Goal: Information Seeking & Learning: Learn about a topic

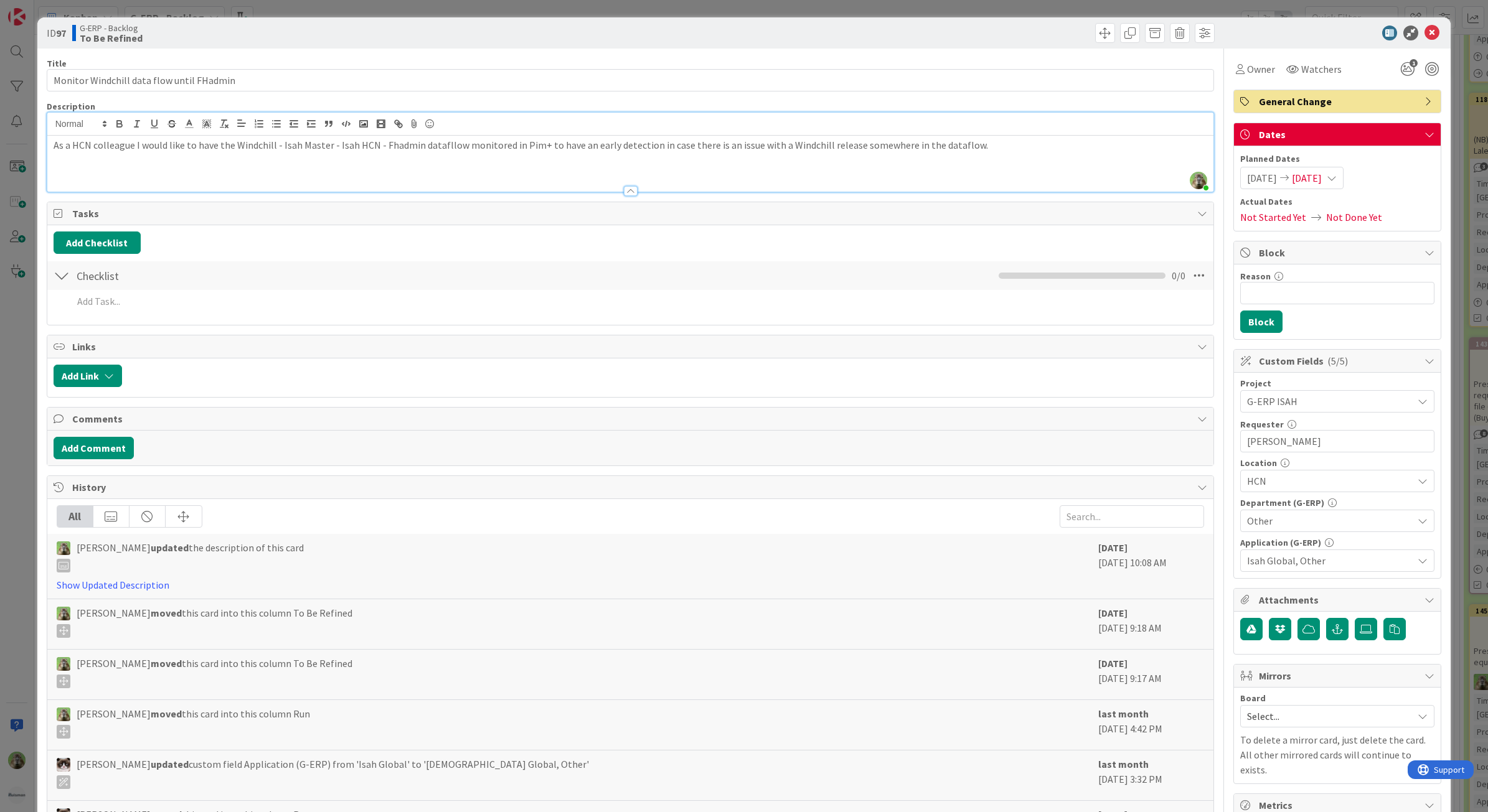
click at [23, 415] on div "ID 97 G-ERP - Backlog To Be Refined Title 41 / 128 Monitor Windchill data flow …" at bounding box center [744, 406] width 1488 height 812
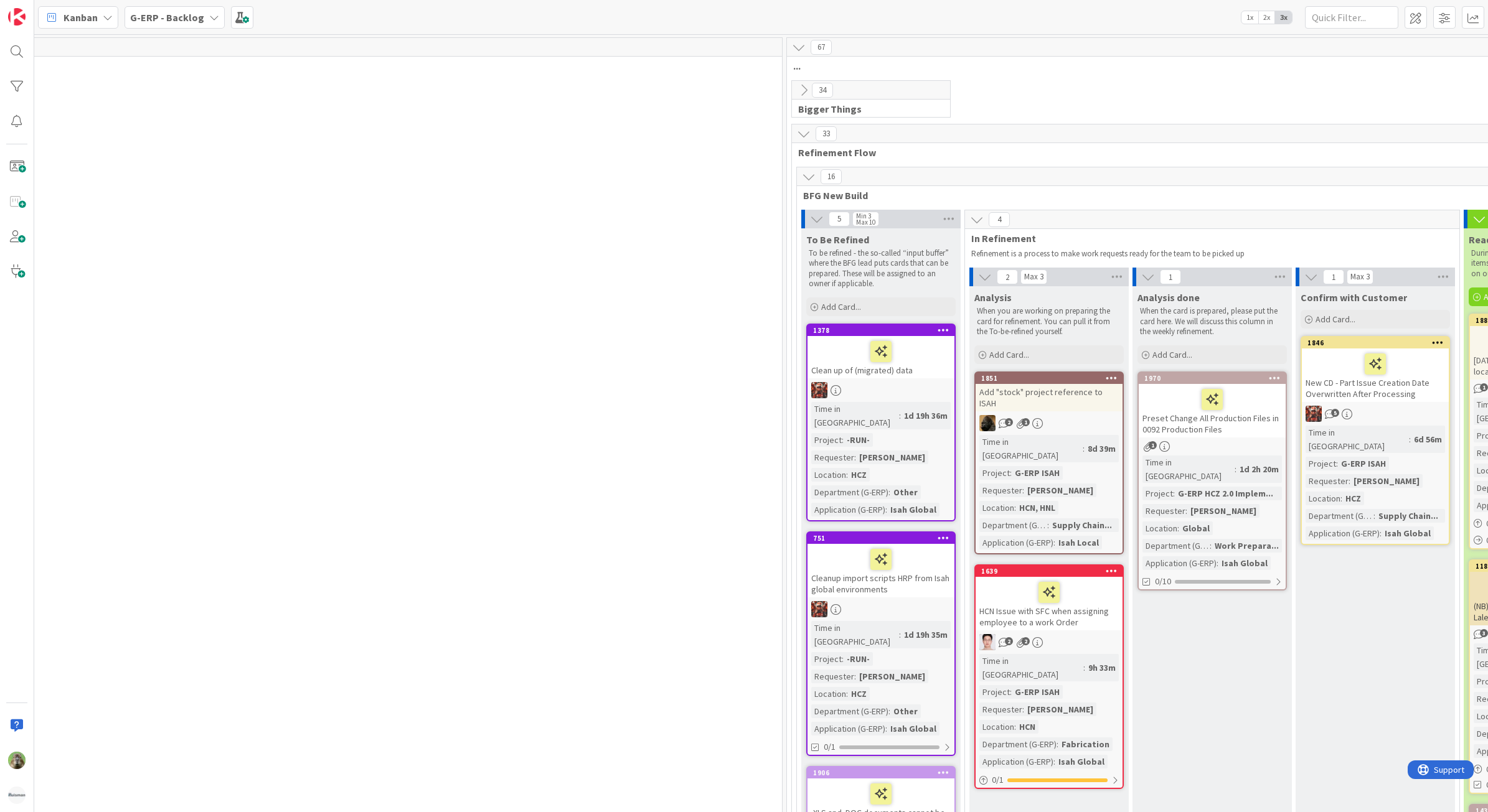
click at [203, 22] on div "G-ERP - Backlog" at bounding box center [174, 17] width 100 height 22
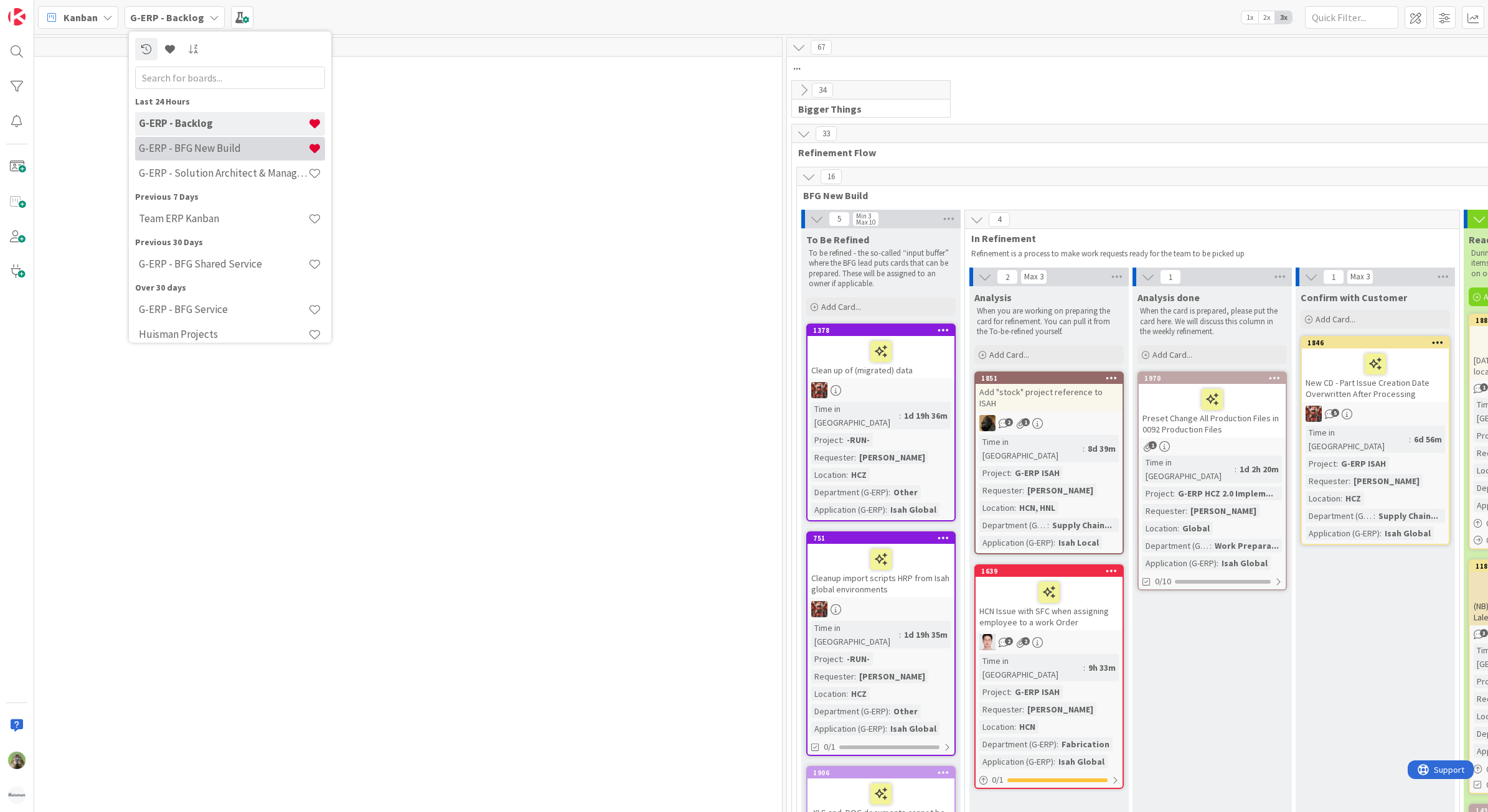
click at [224, 140] on div "G-ERP - BFG New Build" at bounding box center [230, 147] width 190 height 24
type textarea "x"
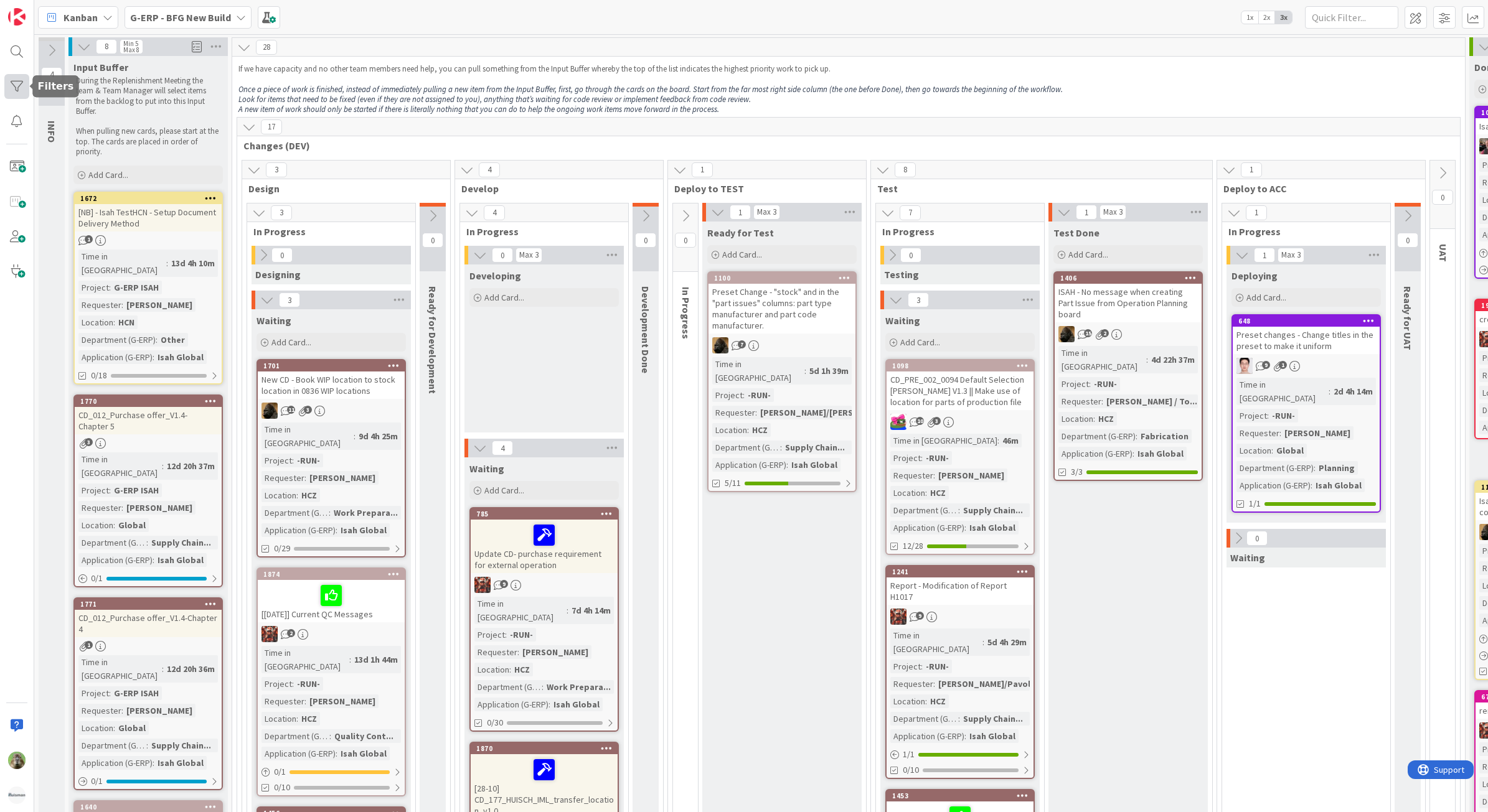
click at [18, 85] on div at bounding box center [17, 86] width 25 height 25
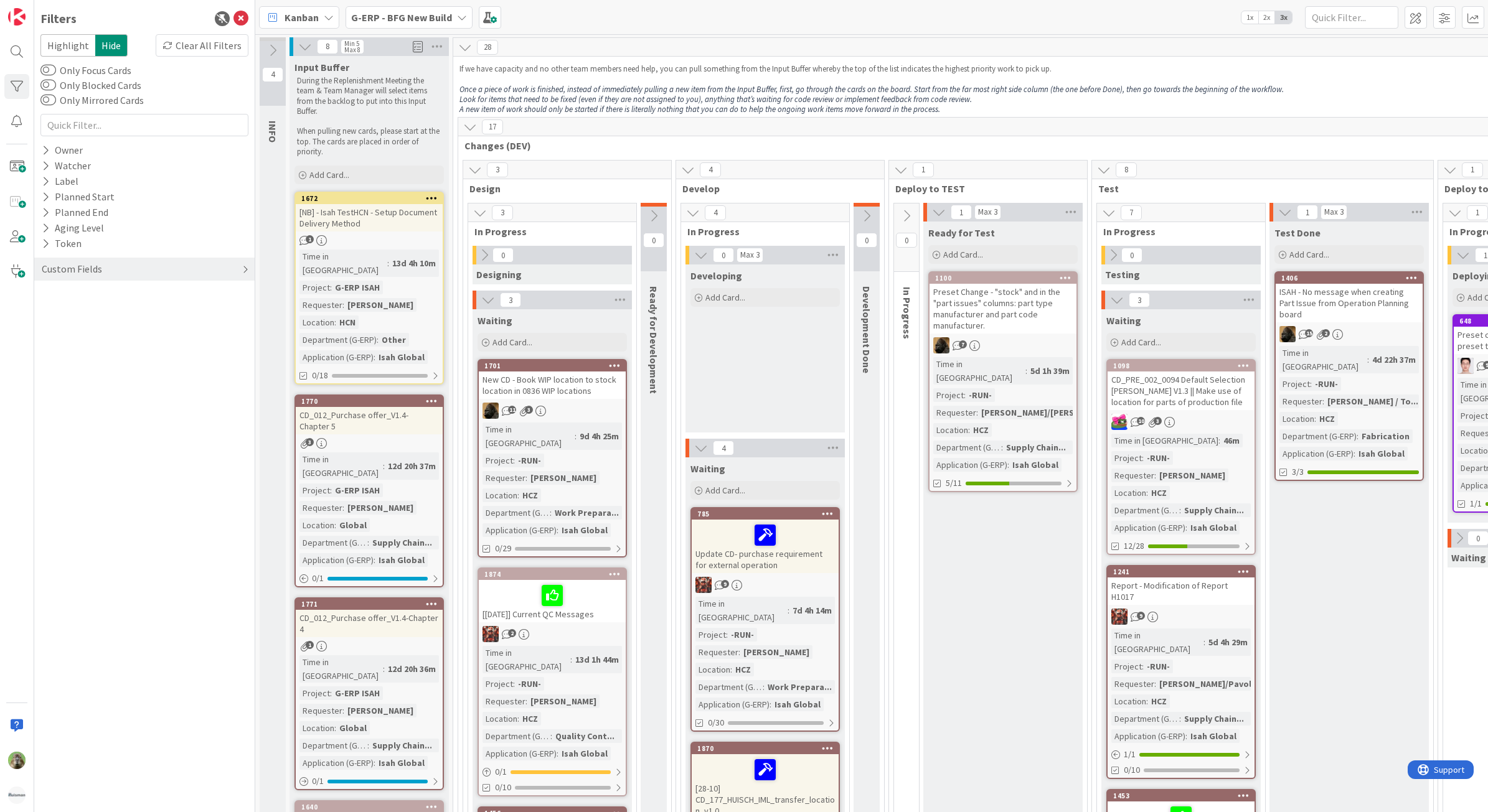
click at [88, 275] on div "Custom Fields" at bounding box center [72, 269] width 63 height 15
click at [108, 336] on button "Department (G-ERP)" at bounding box center [94, 341] width 106 height 15
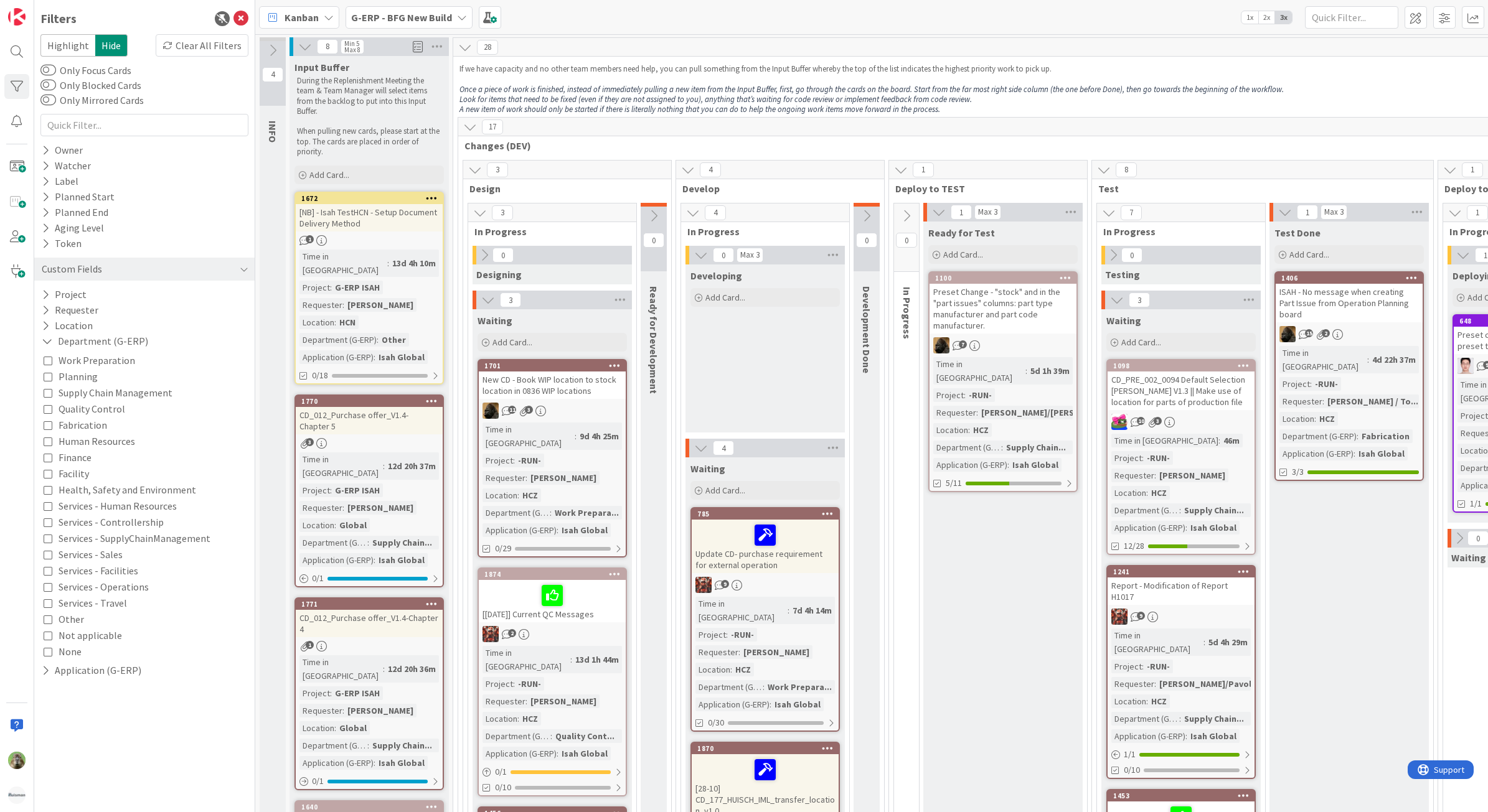
click at [115, 363] on span "Work Preparation" at bounding box center [97, 360] width 77 height 16
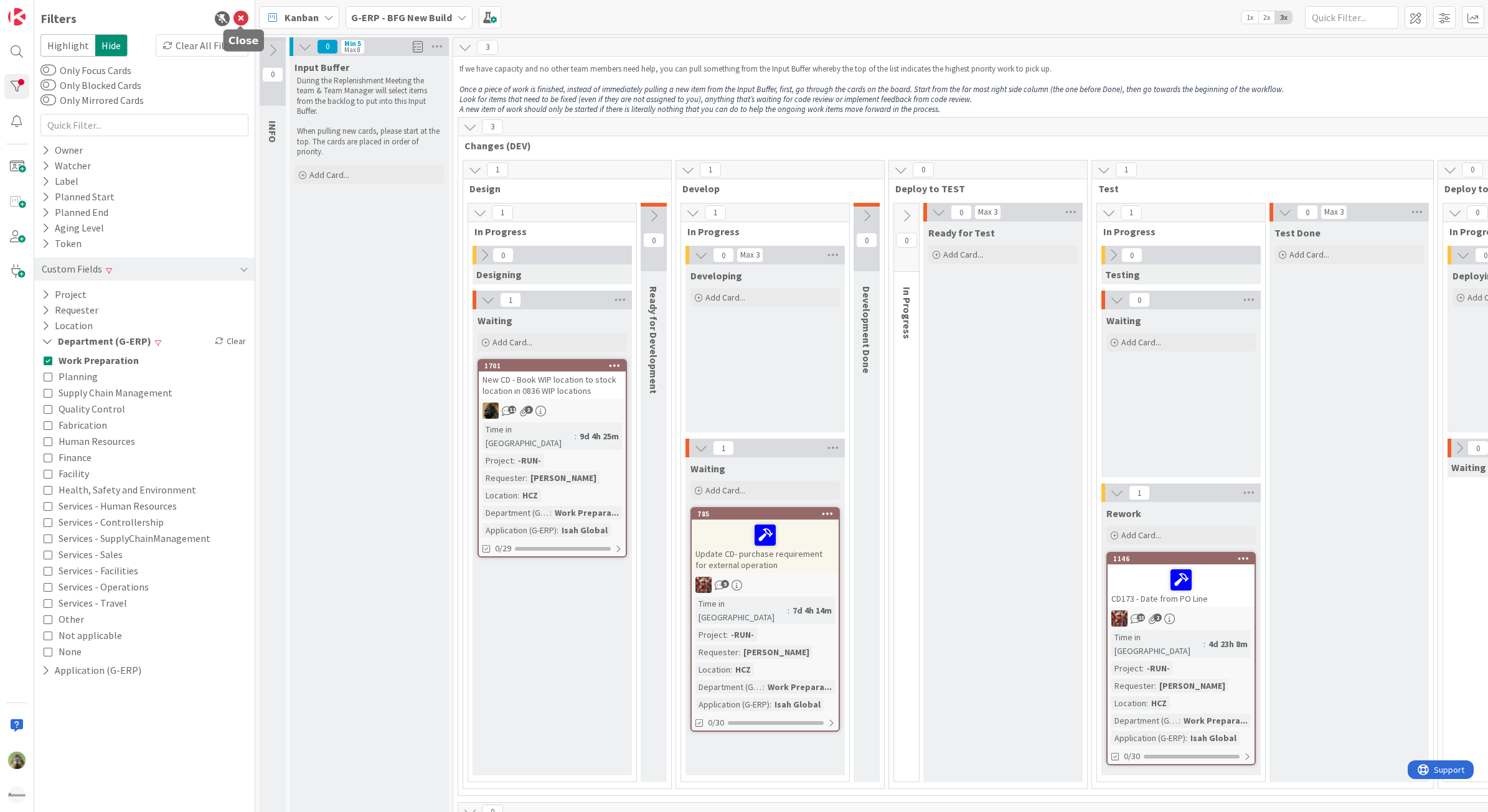
click at [244, 12] on icon at bounding box center [241, 18] width 15 height 15
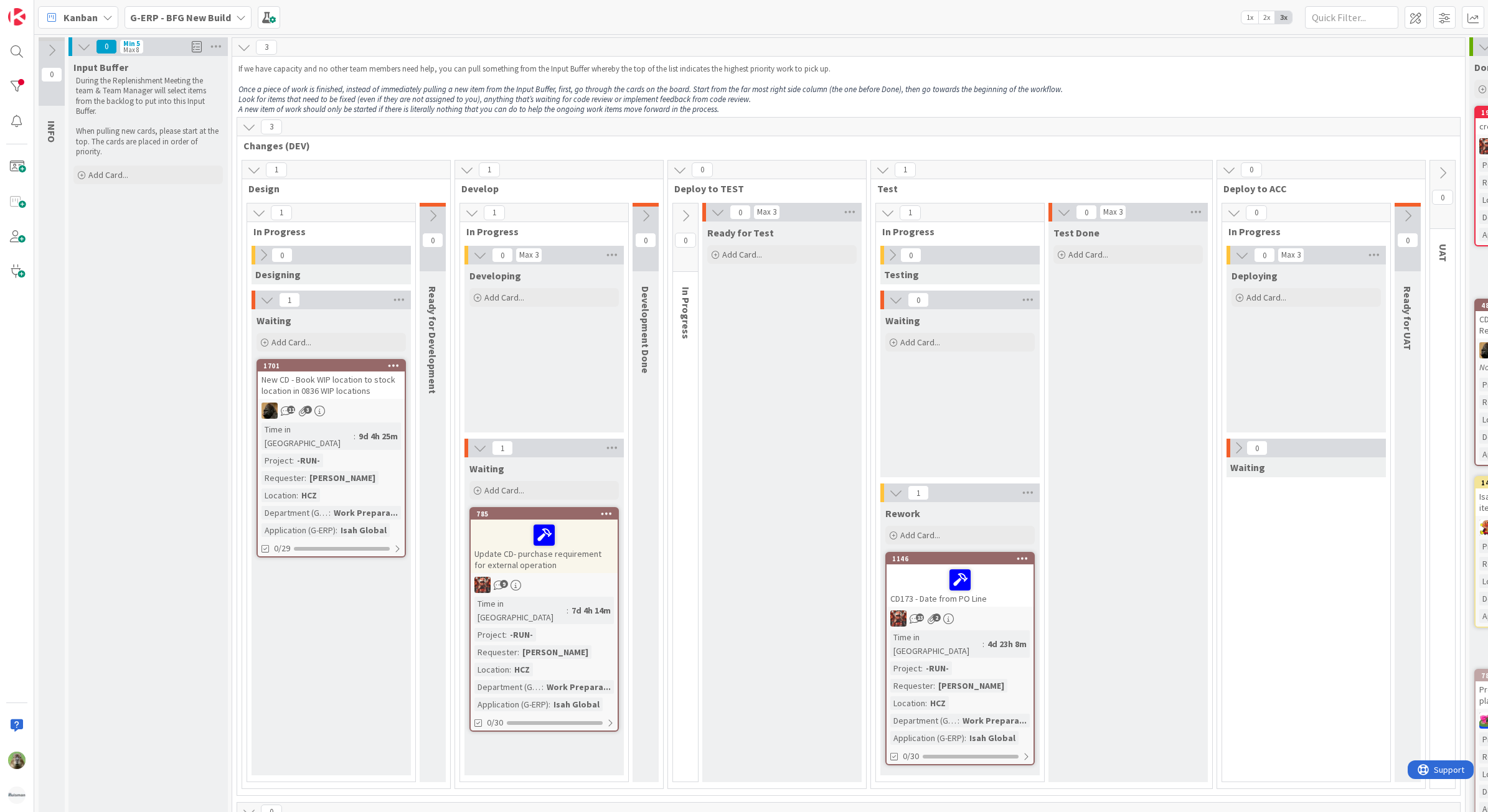
click at [85, 45] on icon at bounding box center [84, 47] width 14 height 14
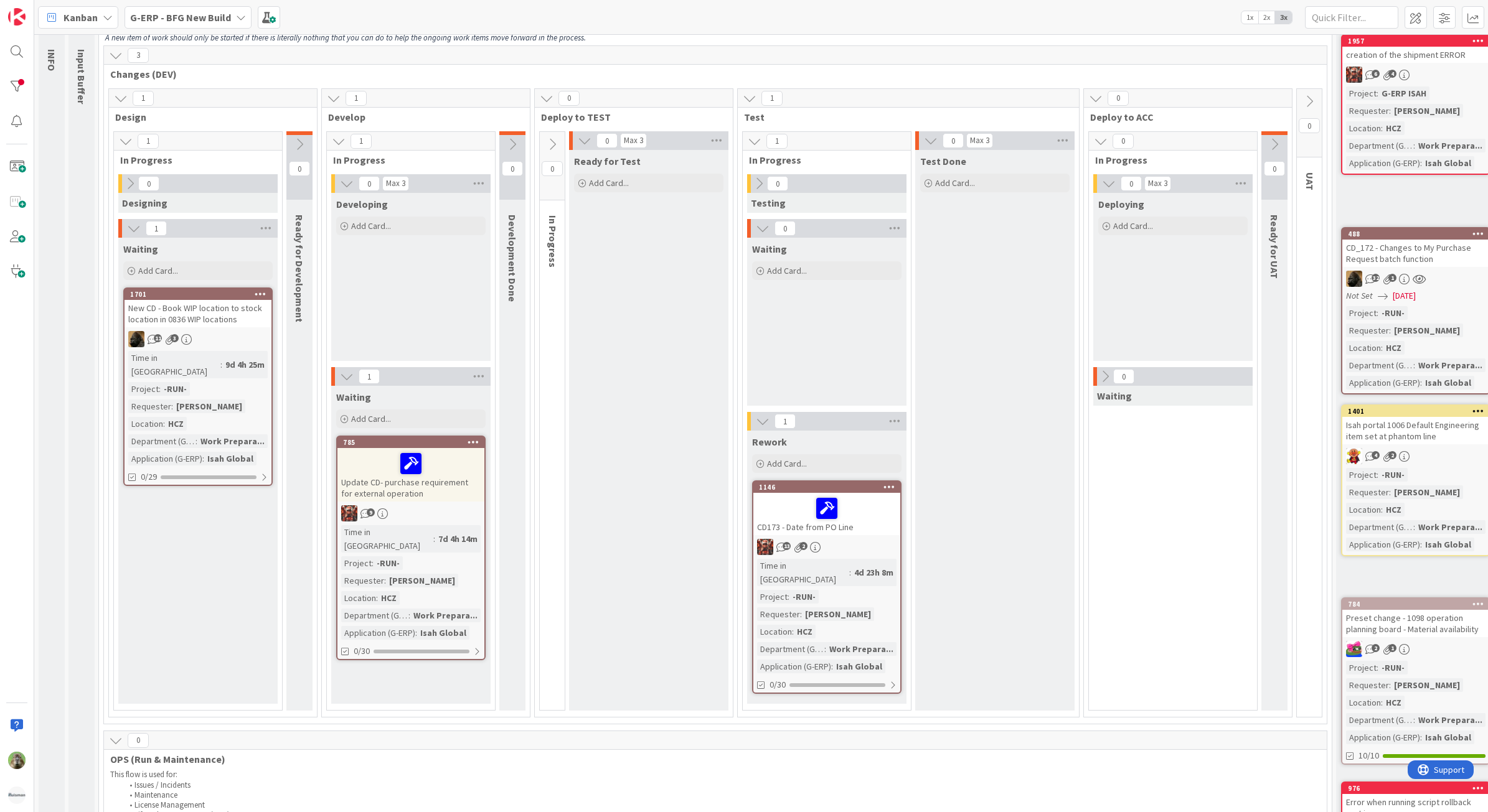
scroll to position [78, 0]
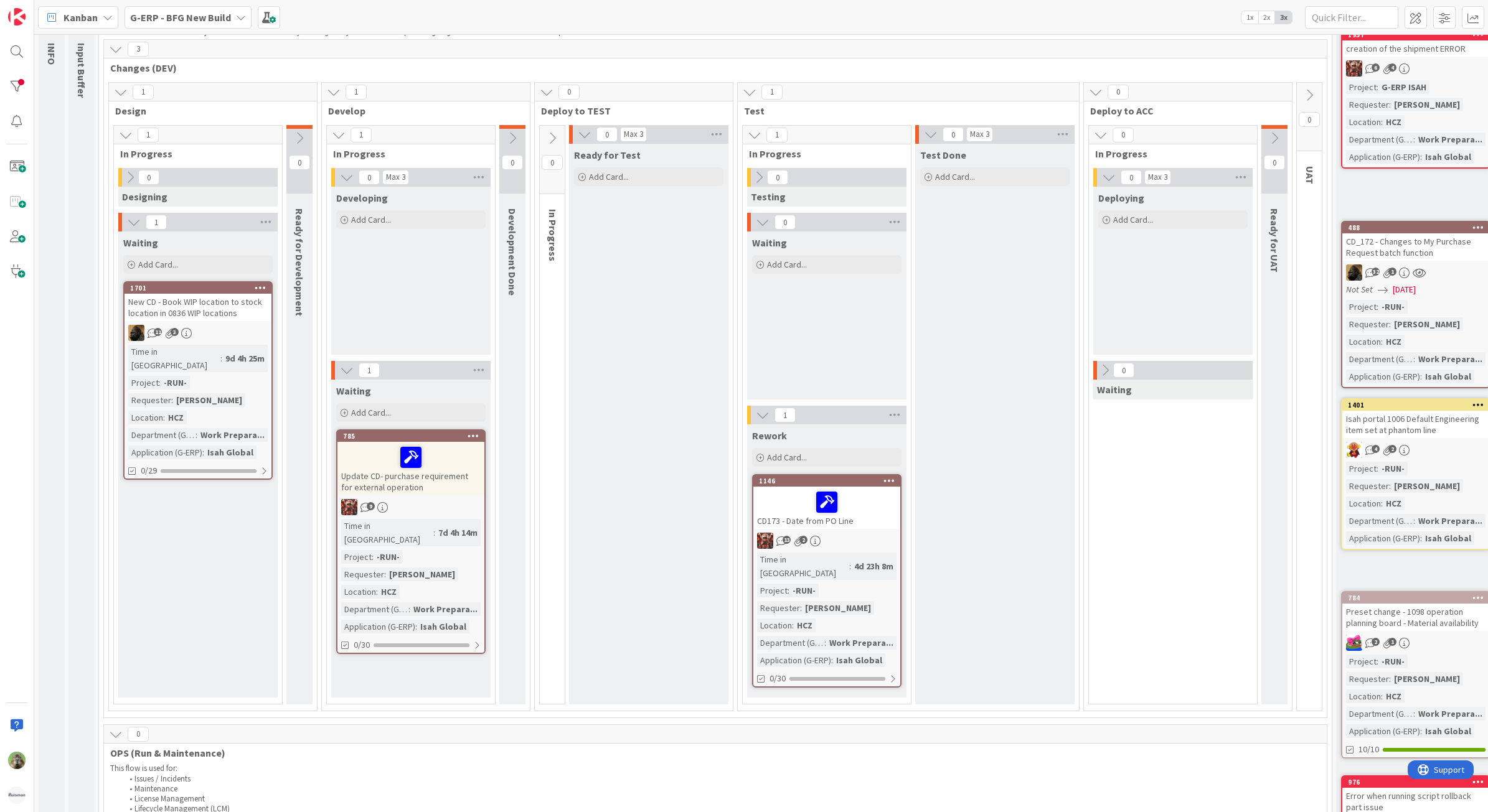
click at [873, 523] on div "CD173 - Date from PO Line" at bounding box center [826, 508] width 147 height 42
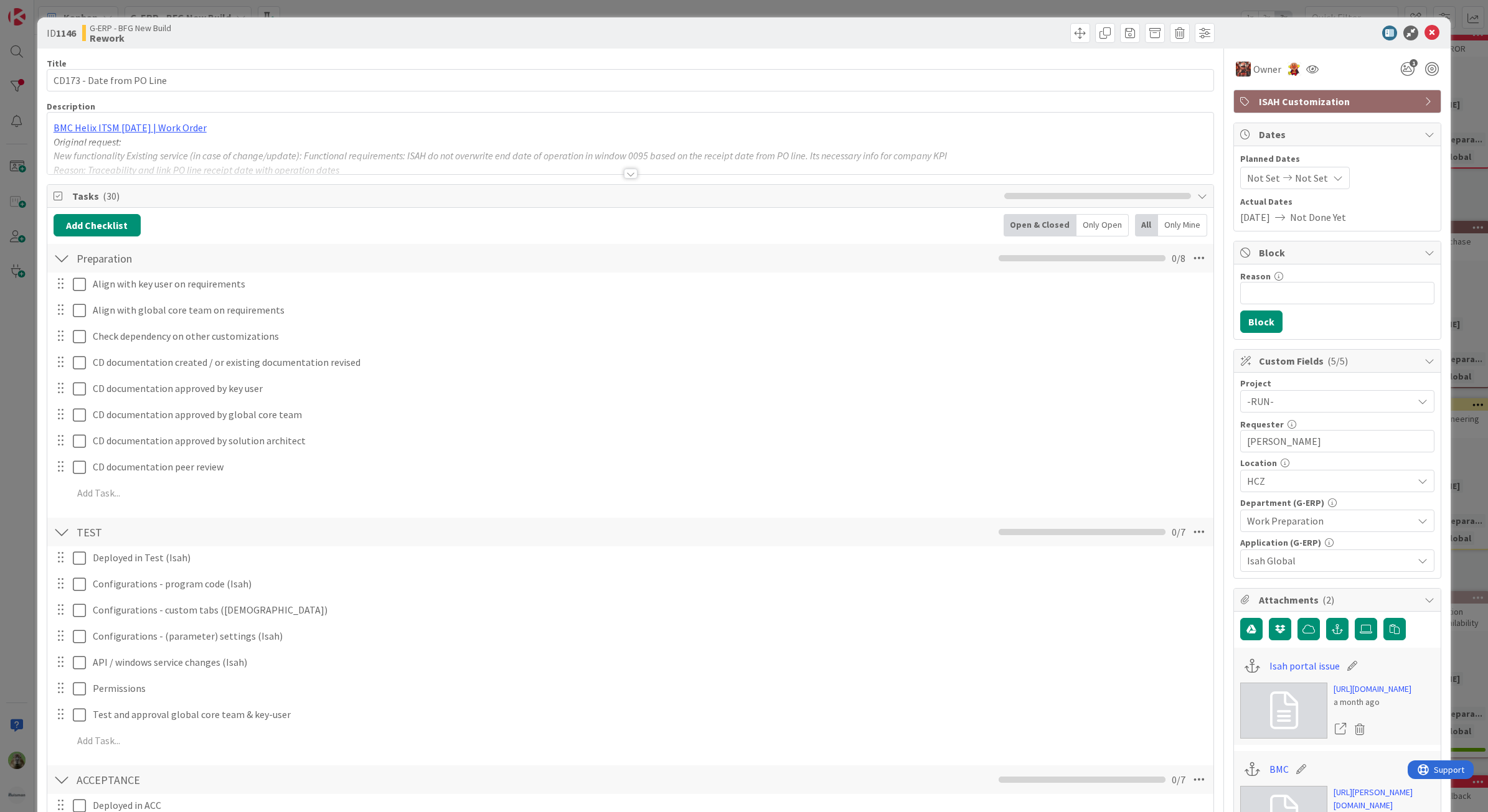
click at [83, 193] on span "Tasks ( 30 )" at bounding box center [535, 195] width 926 height 15
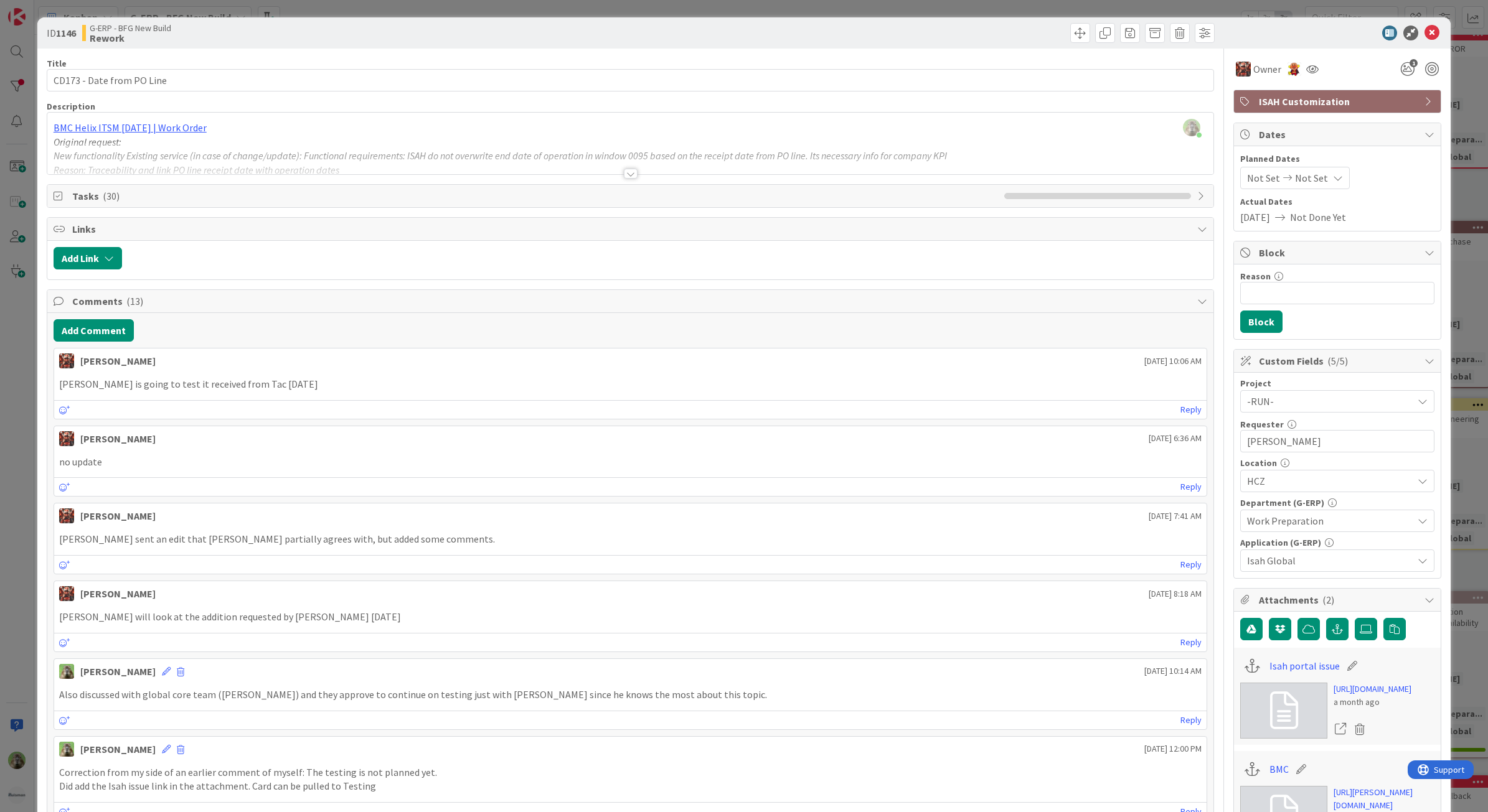
click at [671, 152] on div at bounding box center [631, 158] width 1167 height 31
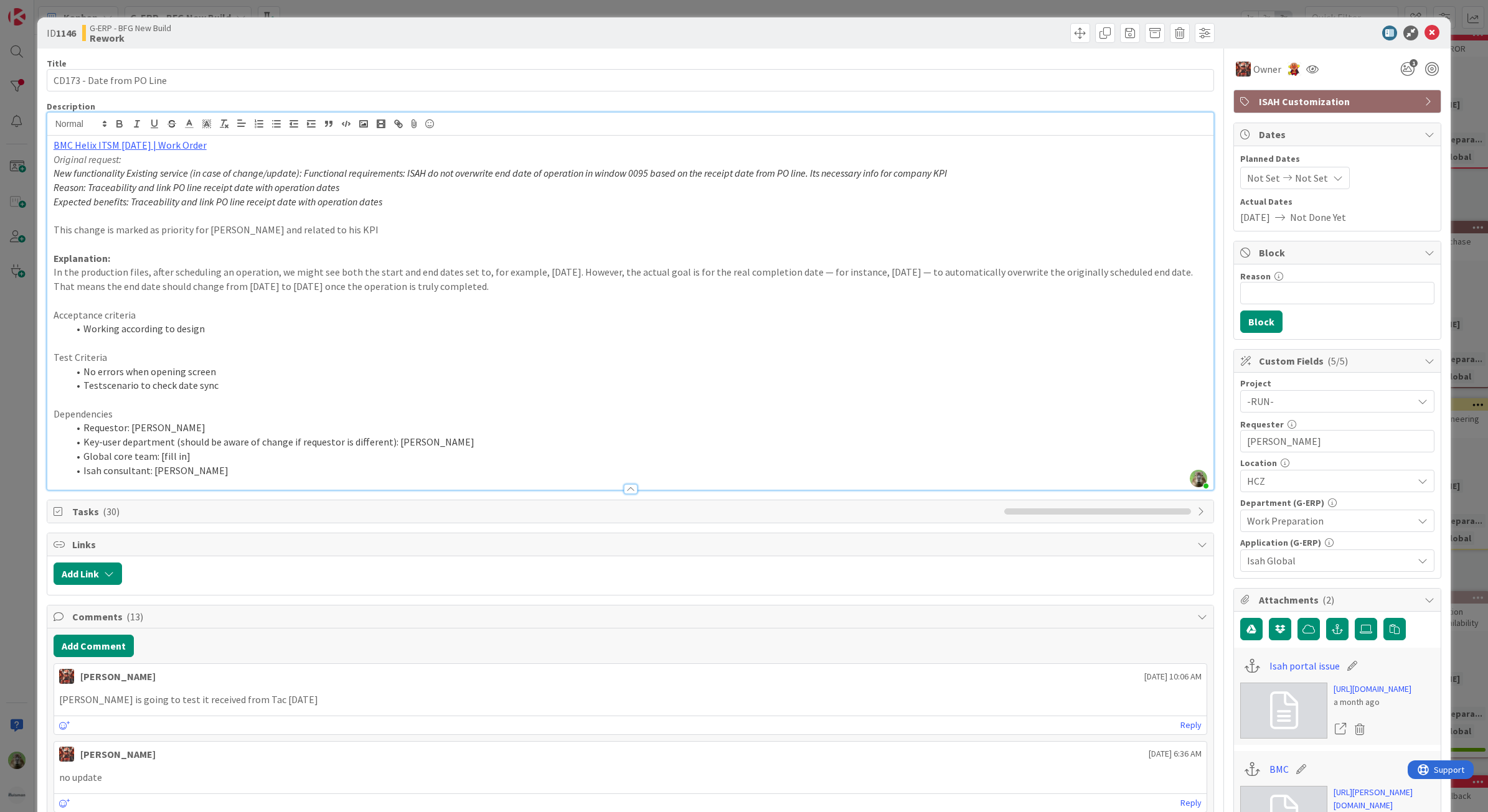
scroll to position [311, 0]
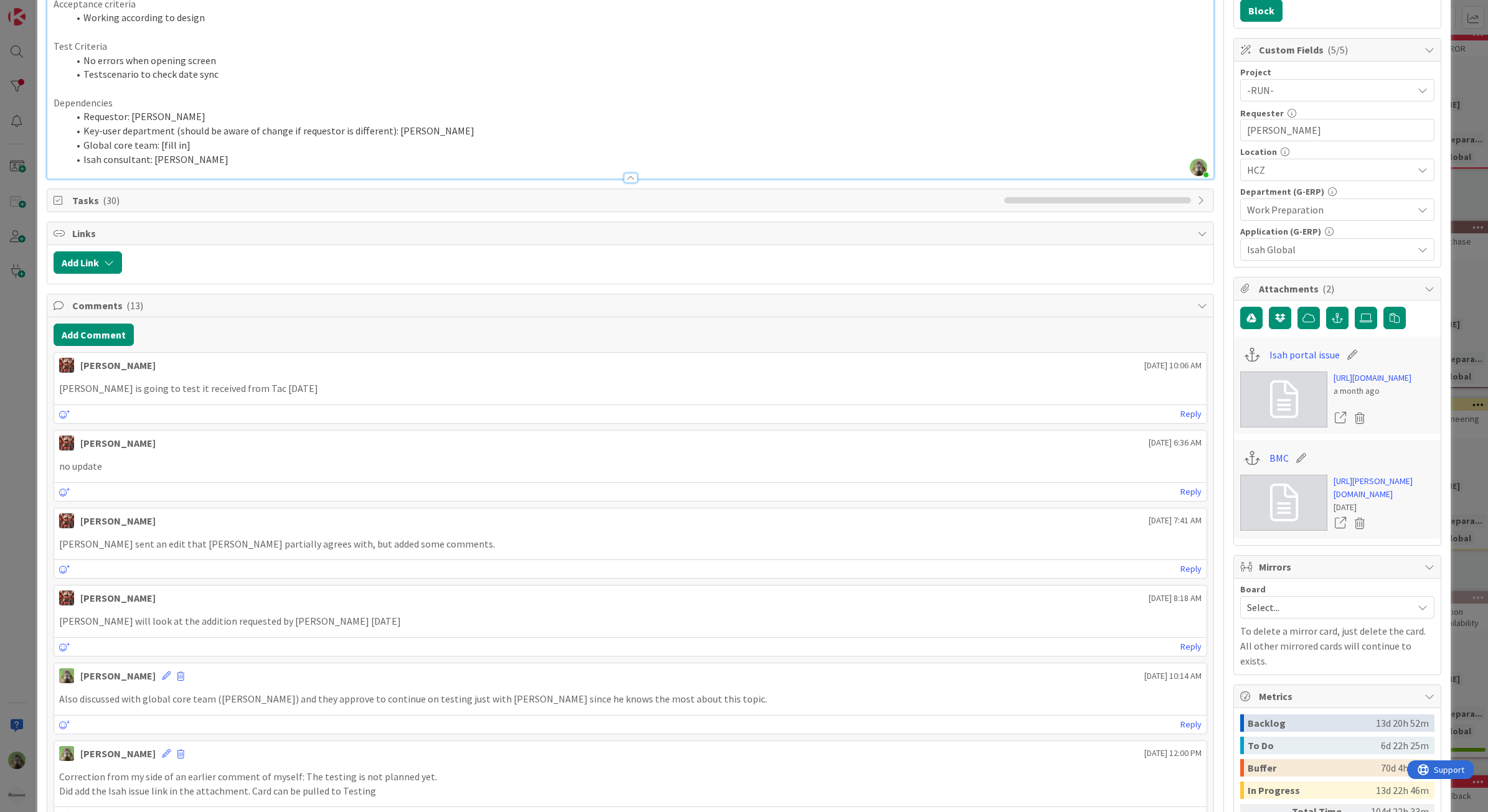
click at [32, 434] on div "ID 1146 G-ERP - BFG New Build Rework Title 25 / 128 CD173 - Date from PO Line D…" at bounding box center [744, 406] width 1488 height 812
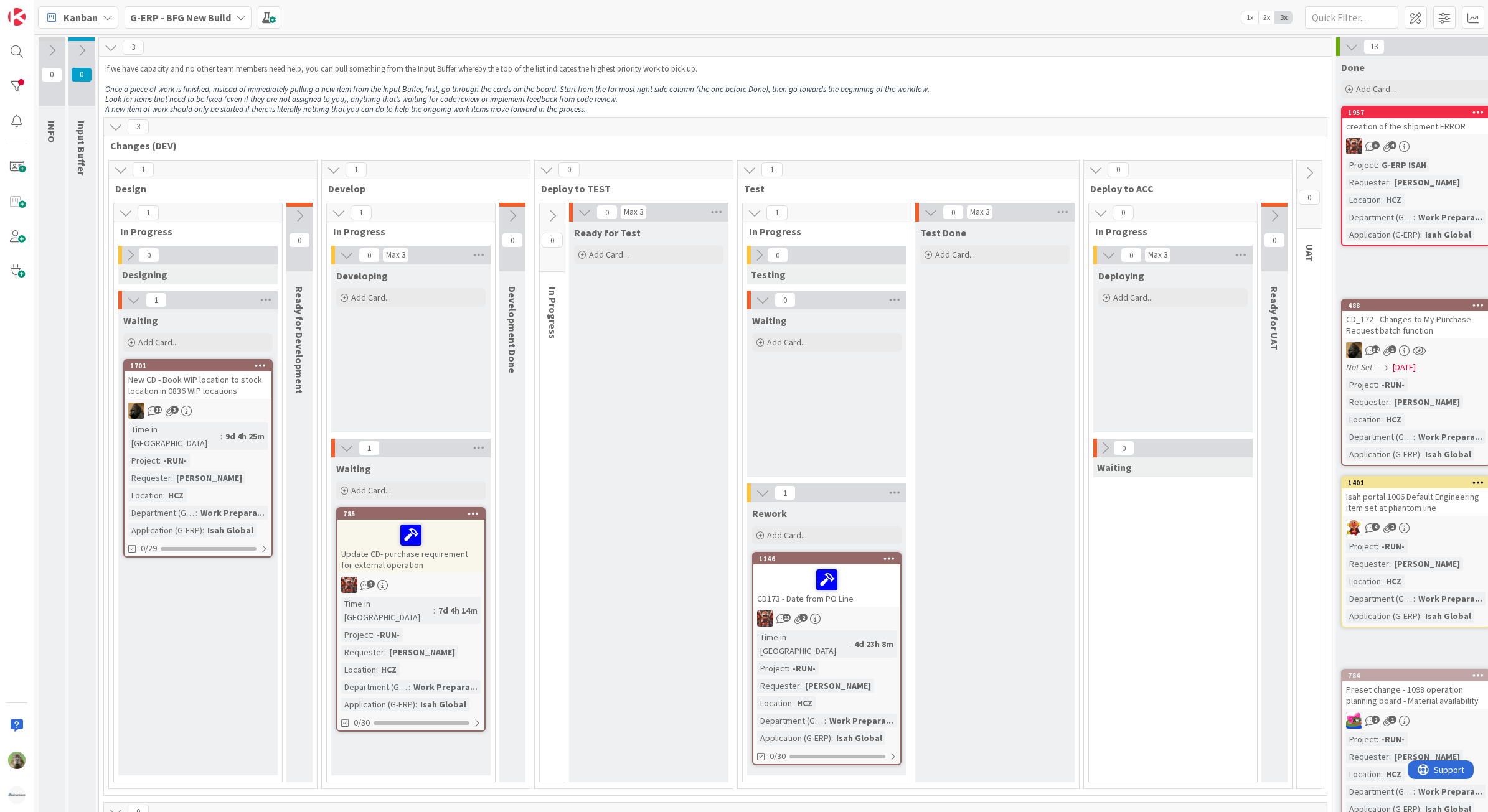
click at [433, 566] on div "Update CD- purchase requirement for external operation" at bounding box center [410, 546] width 147 height 54
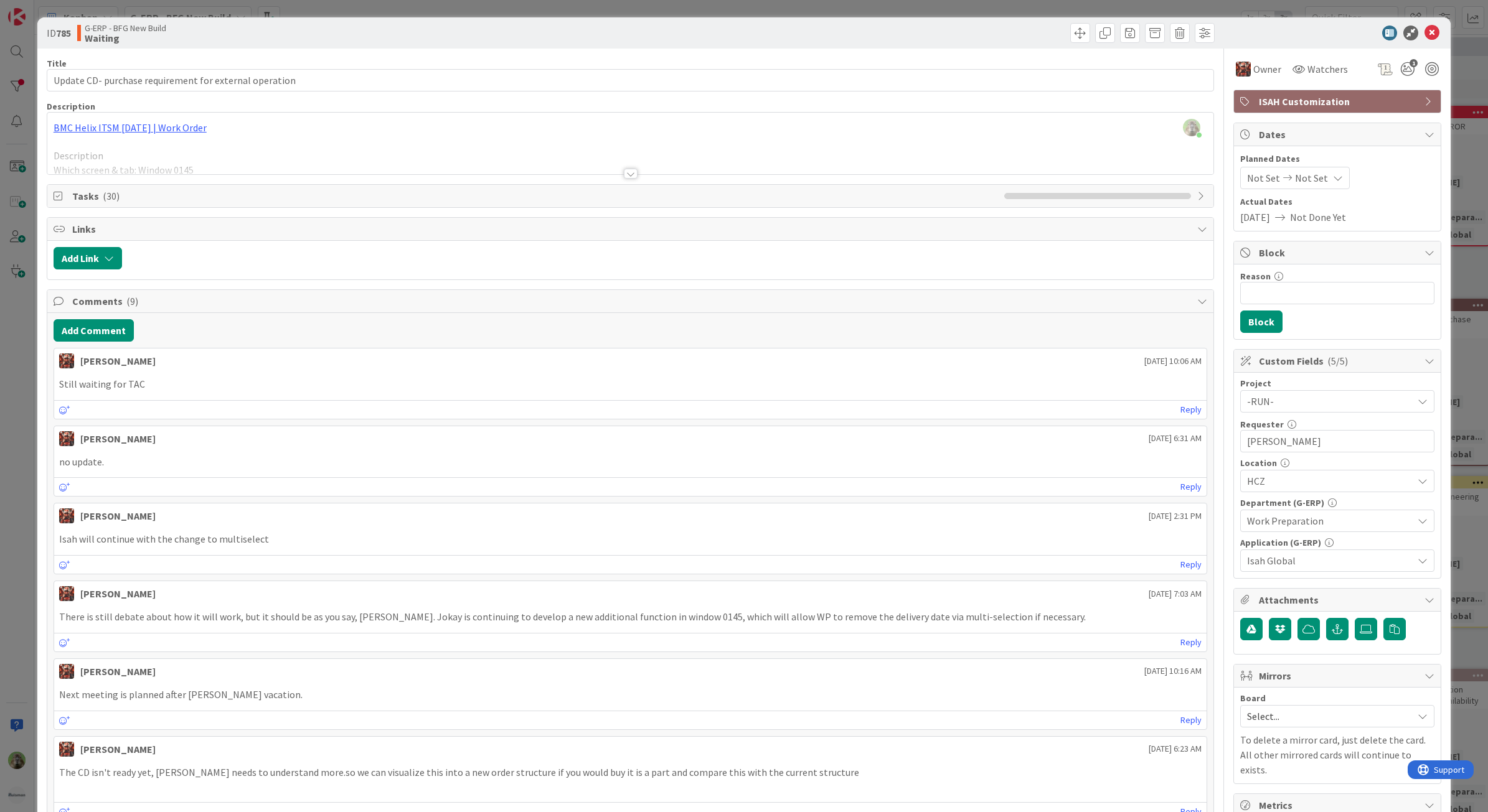
click at [418, 154] on div at bounding box center [631, 158] width 1167 height 31
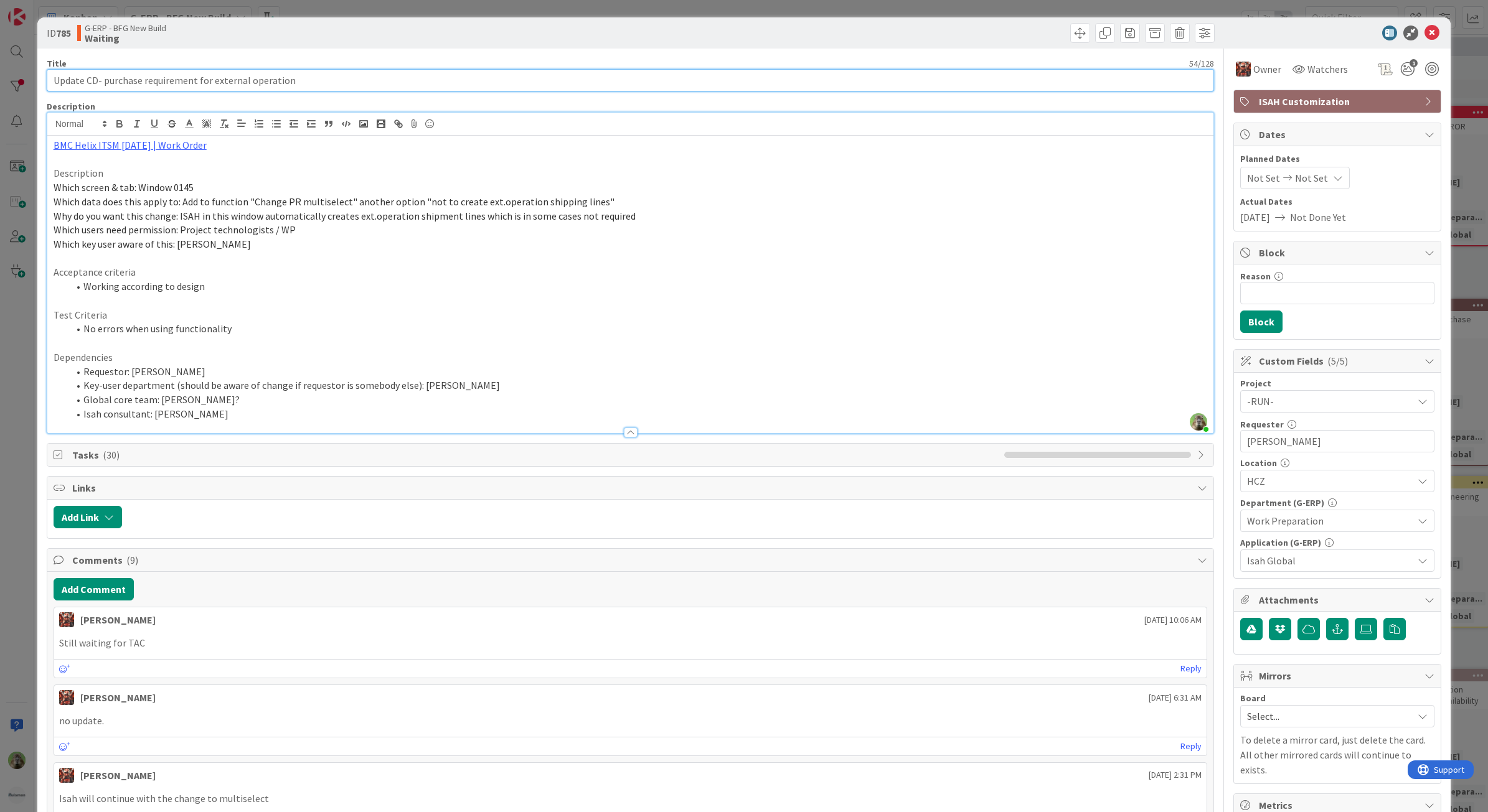
click at [95, 75] on input "Update CD- purchase requirement for external operation" at bounding box center [631, 80] width 1168 height 22
type input "Update CD- purchase requirement for external operation"
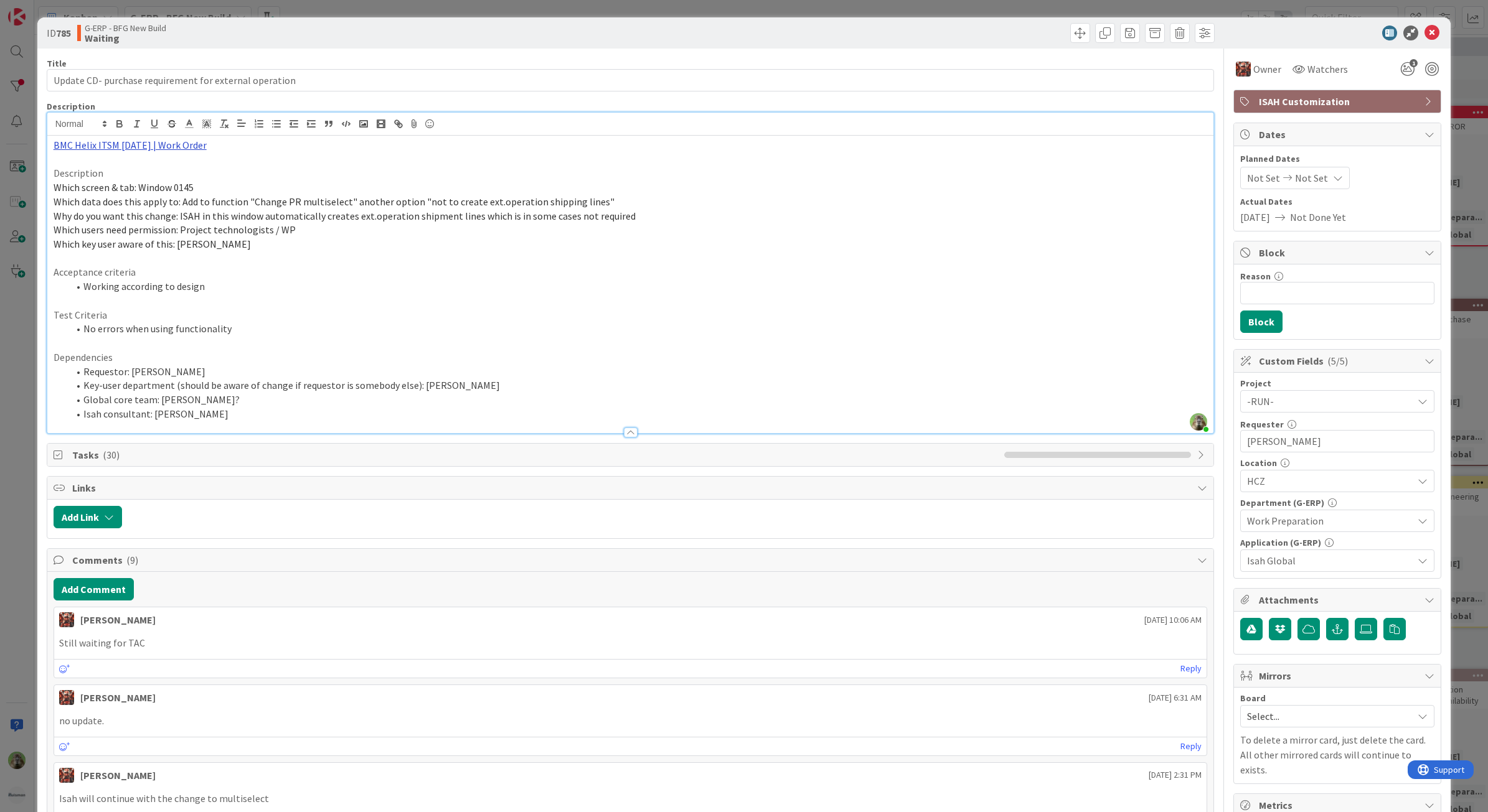
click at [172, 141] on link "BMC Helix ITSM [DATE] | Work Order" at bounding box center [130, 145] width 153 height 12
click at [132, 162] on link "[URL][PERSON_NAME][DOMAIN_NAME]" at bounding box center [116, 169] width 125 height 16
click at [9, 349] on div "ID 785 G-ERP - BFG New Build Waiting Title 54 / 128 Update CD- purchase require…" at bounding box center [744, 406] width 1488 height 812
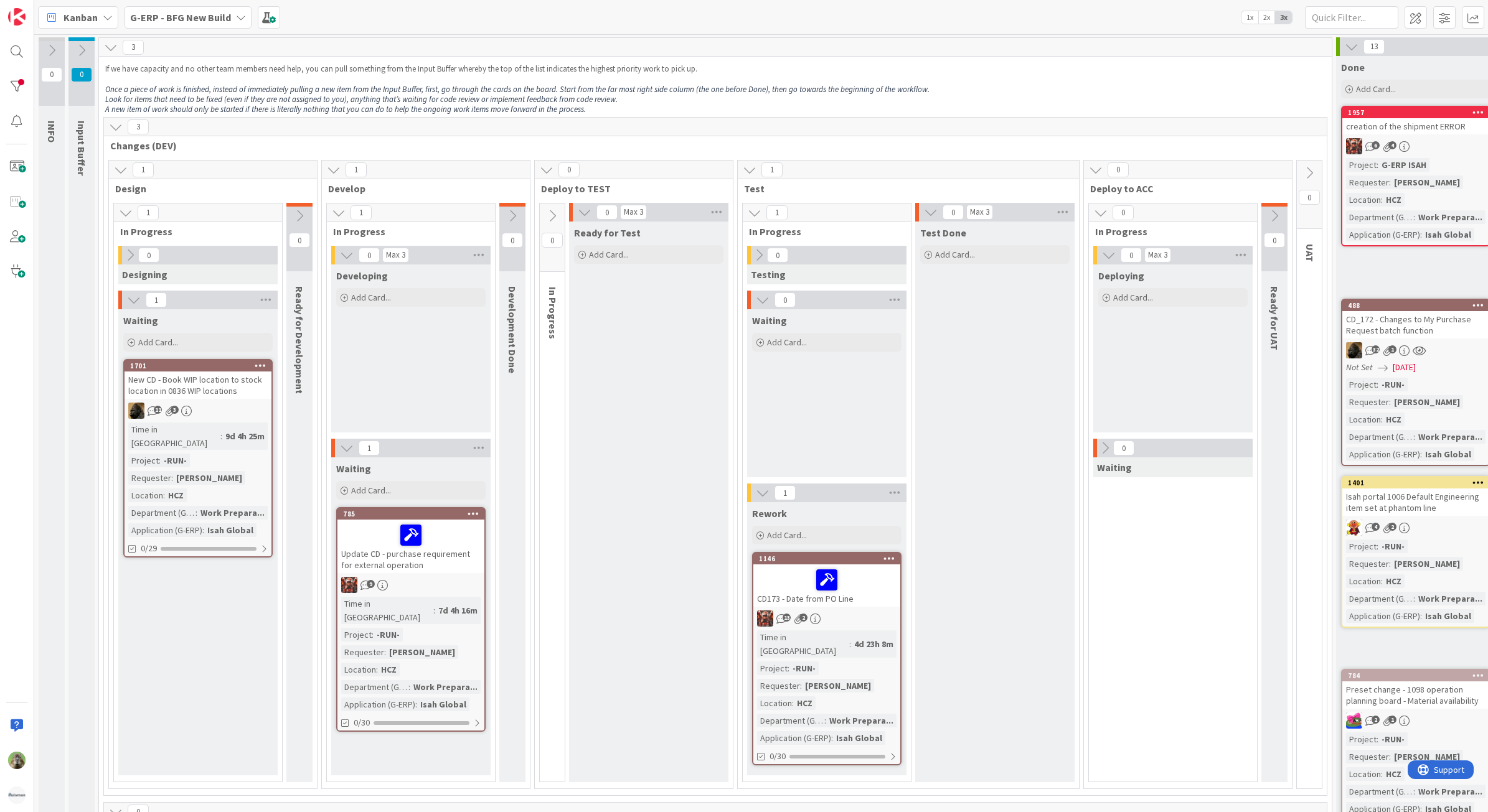
click at [201, 376] on div "New CD - Book WIP location to stock location in 0836 WIP locations" at bounding box center [198, 386] width 147 height 28
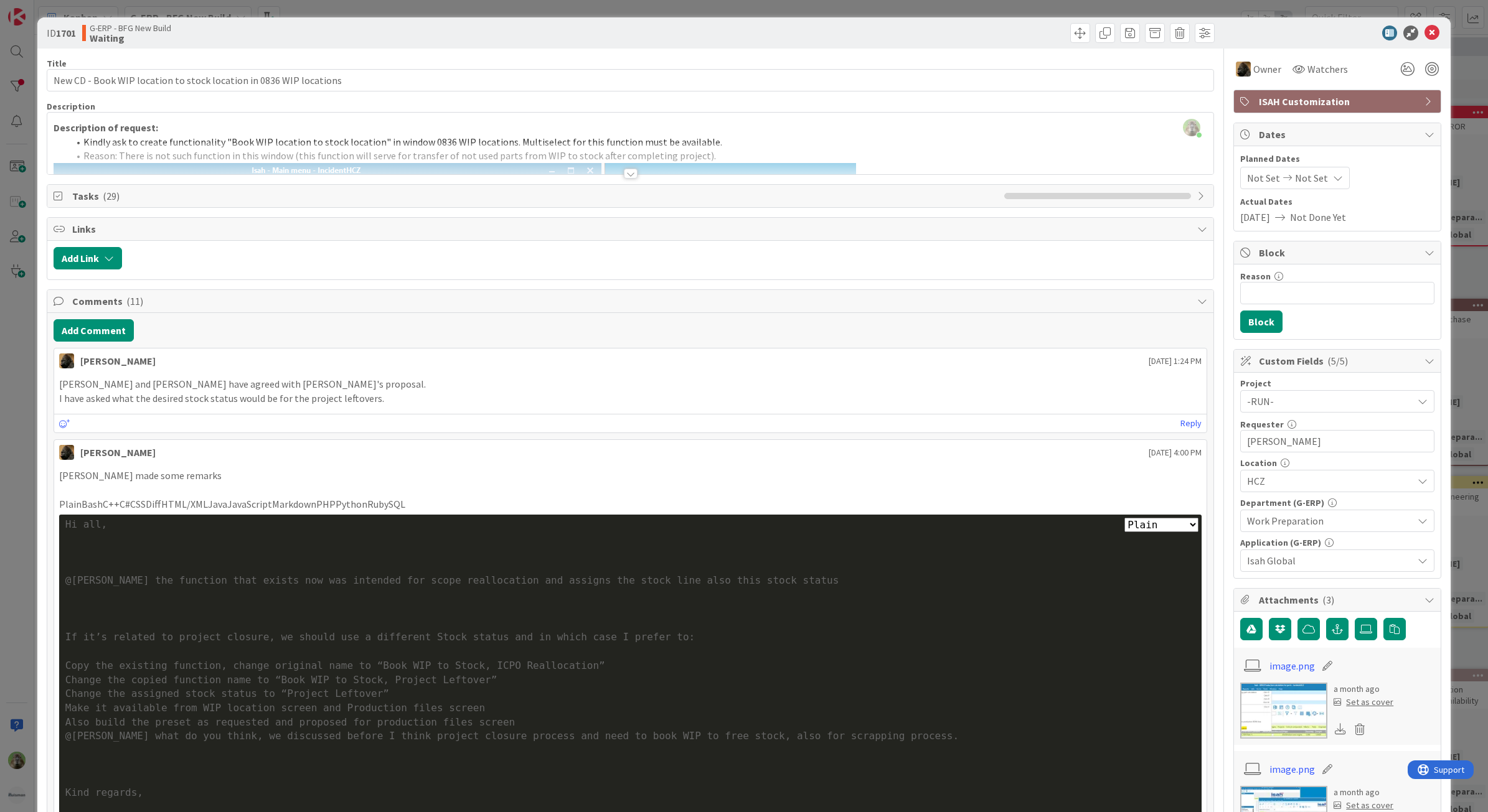
click at [626, 176] on div at bounding box center [631, 174] width 14 height 10
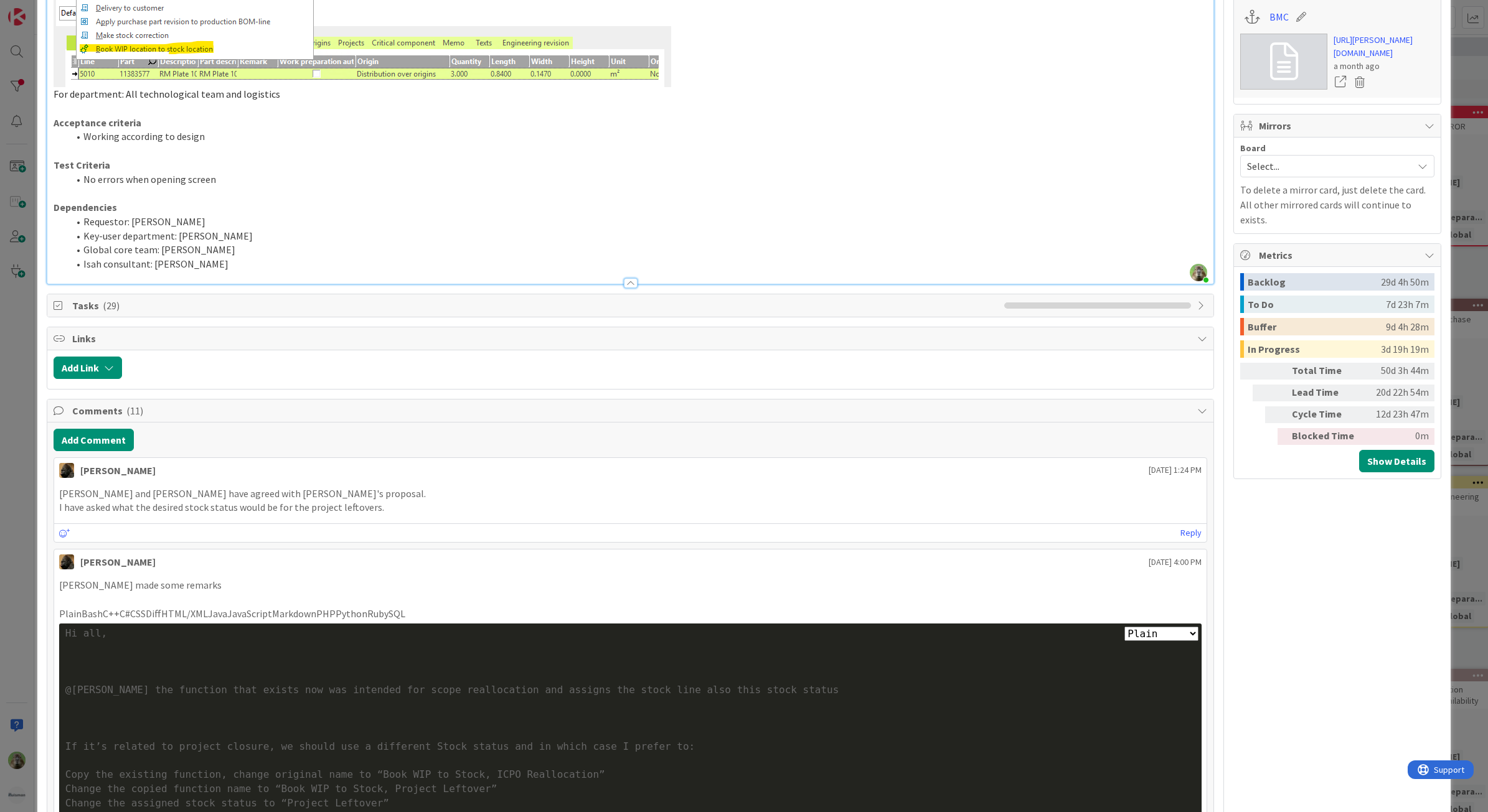
scroll to position [622, 0]
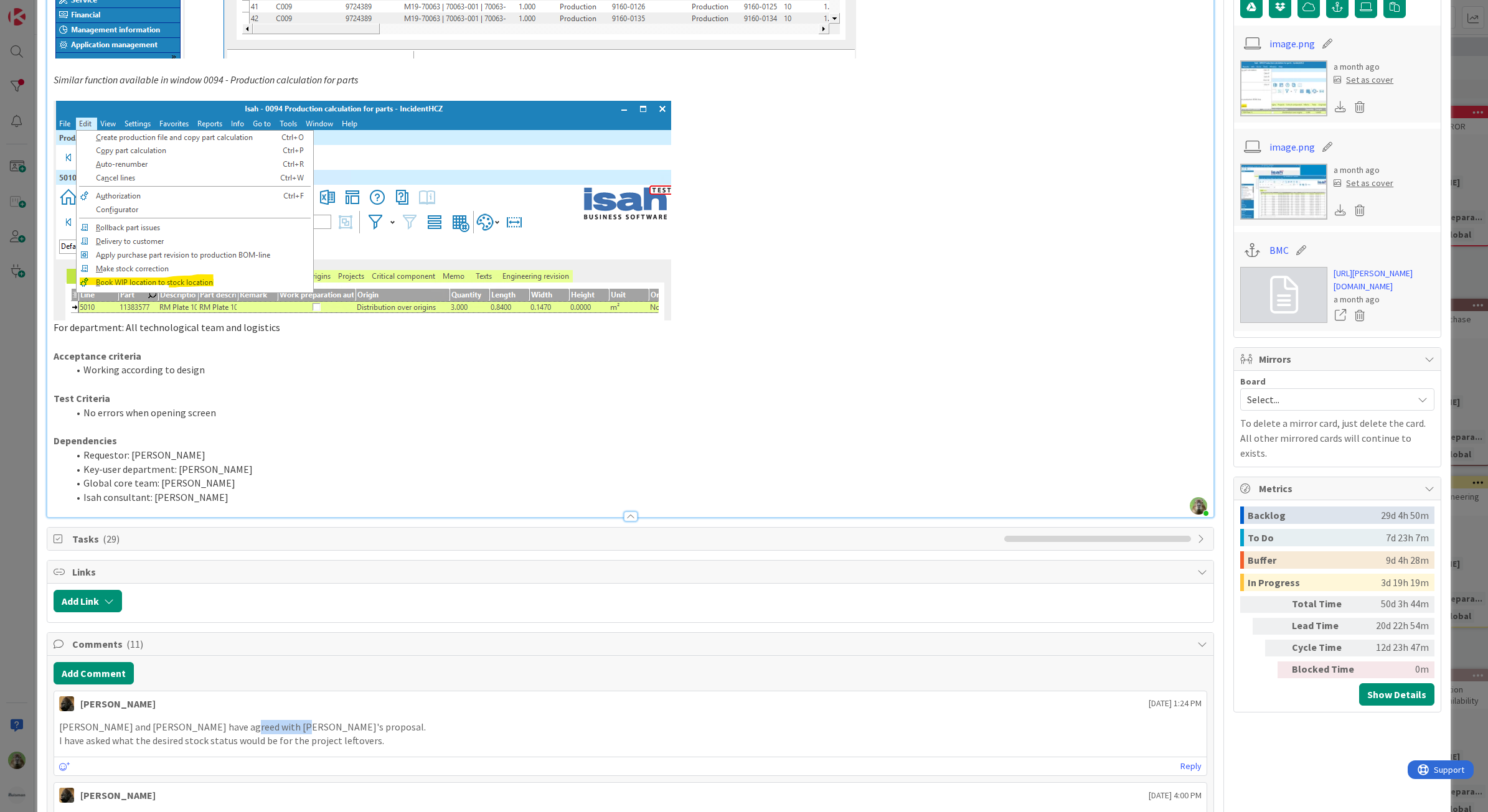
drag, startPoint x: 234, startPoint y: 727, endPoint x: 278, endPoint y: 728, distance: 44.0
click at [278, 728] on p "[PERSON_NAME] and [PERSON_NAME] have agreed with [PERSON_NAME]'s proposal." at bounding box center [630, 727] width 1143 height 15
click at [208, 359] on p "Acceptance criteria" at bounding box center [631, 356] width 1154 height 15
click at [29, 403] on div "ID 1701 G-ERP - BFG New Build Waiting Title 66 / 128 New CD - Book WIP location…" at bounding box center [744, 406] width 1488 height 812
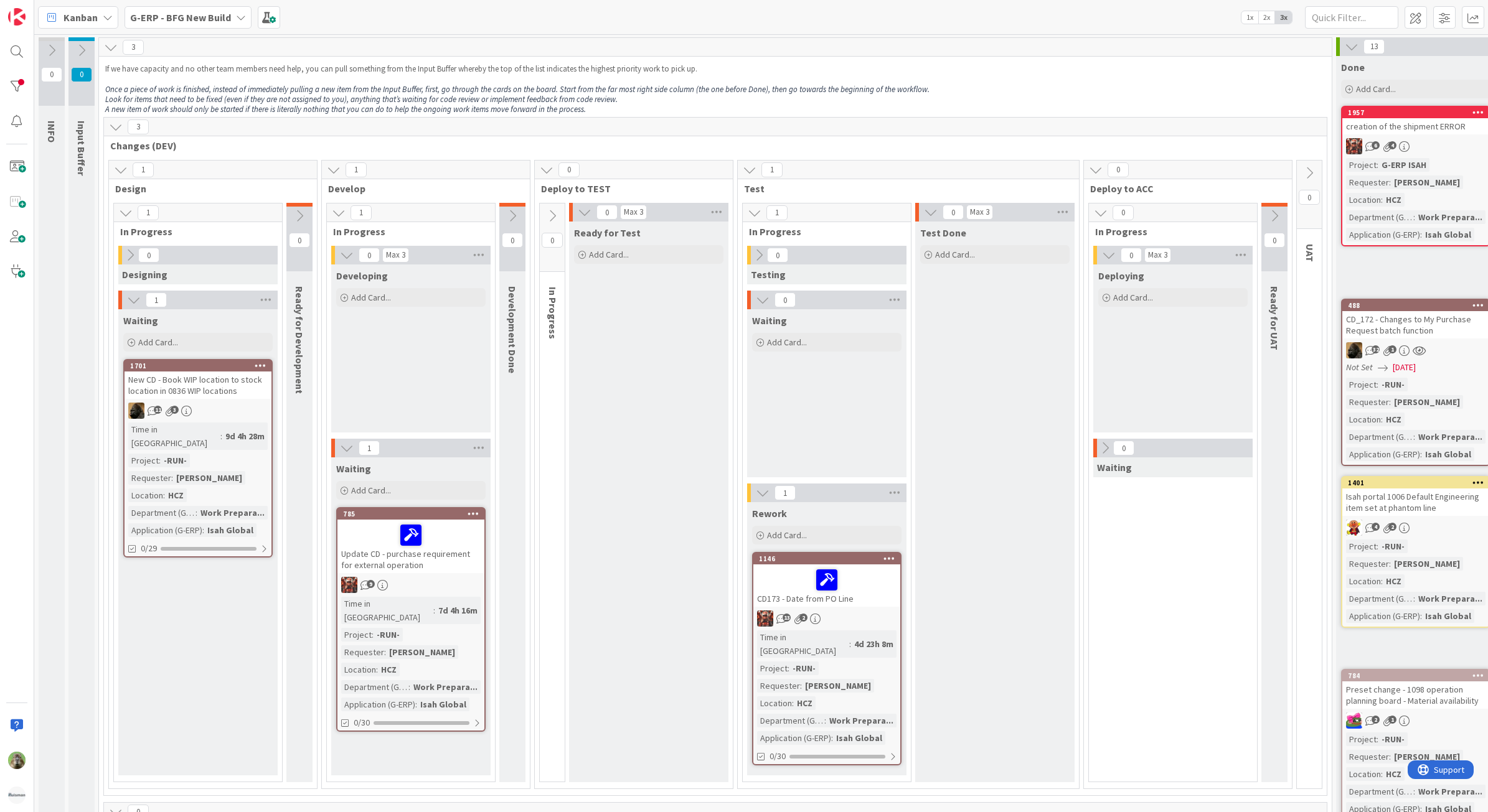
click at [188, 15] on b "G-ERP - BFG New Build" at bounding box center [180, 18] width 101 height 12
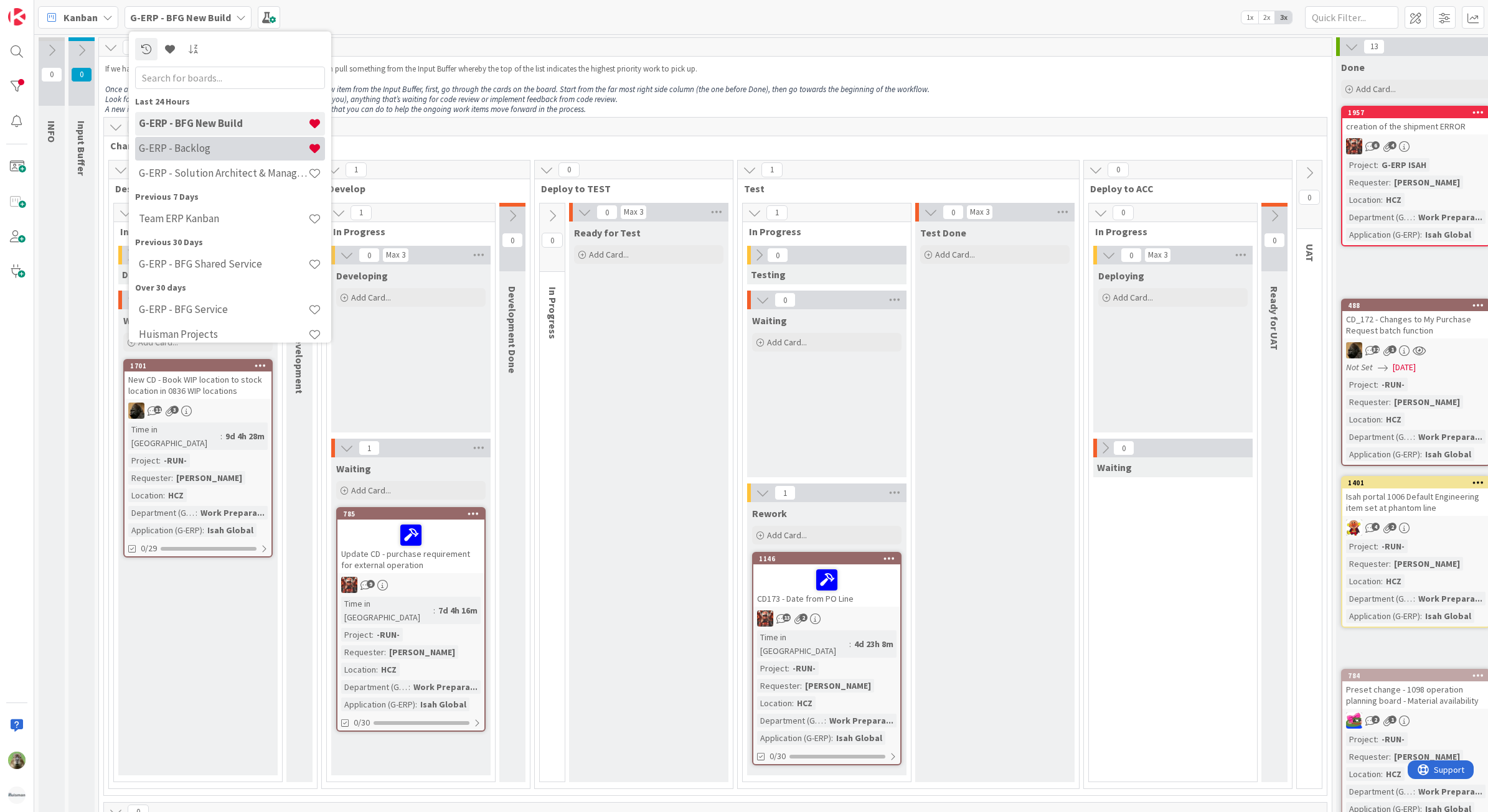
click at [237, 154] on div "G-ERP - Backlog" at bounding box center [230, 147] width 190 height 24
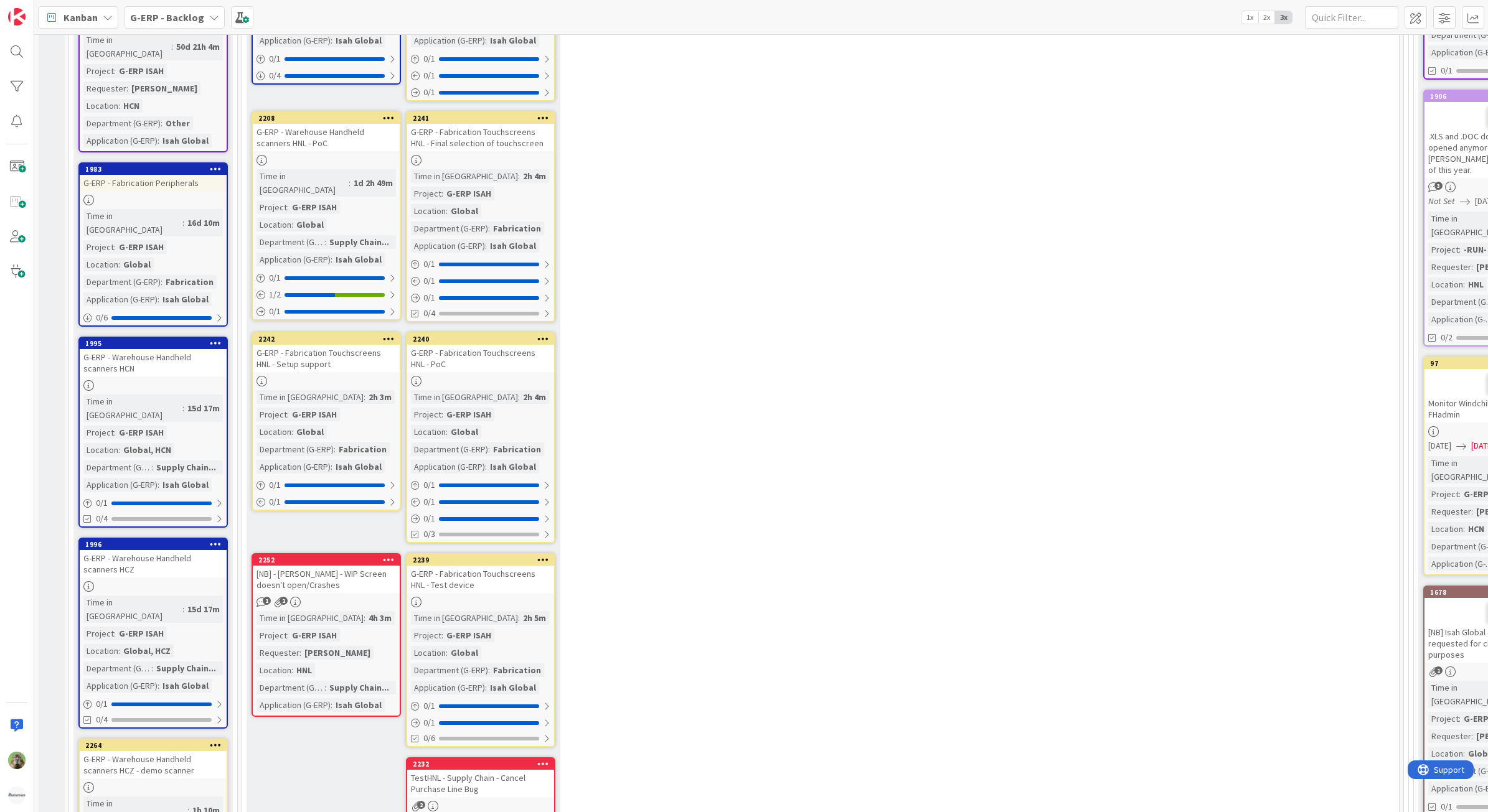
scroll to position [700, 0]
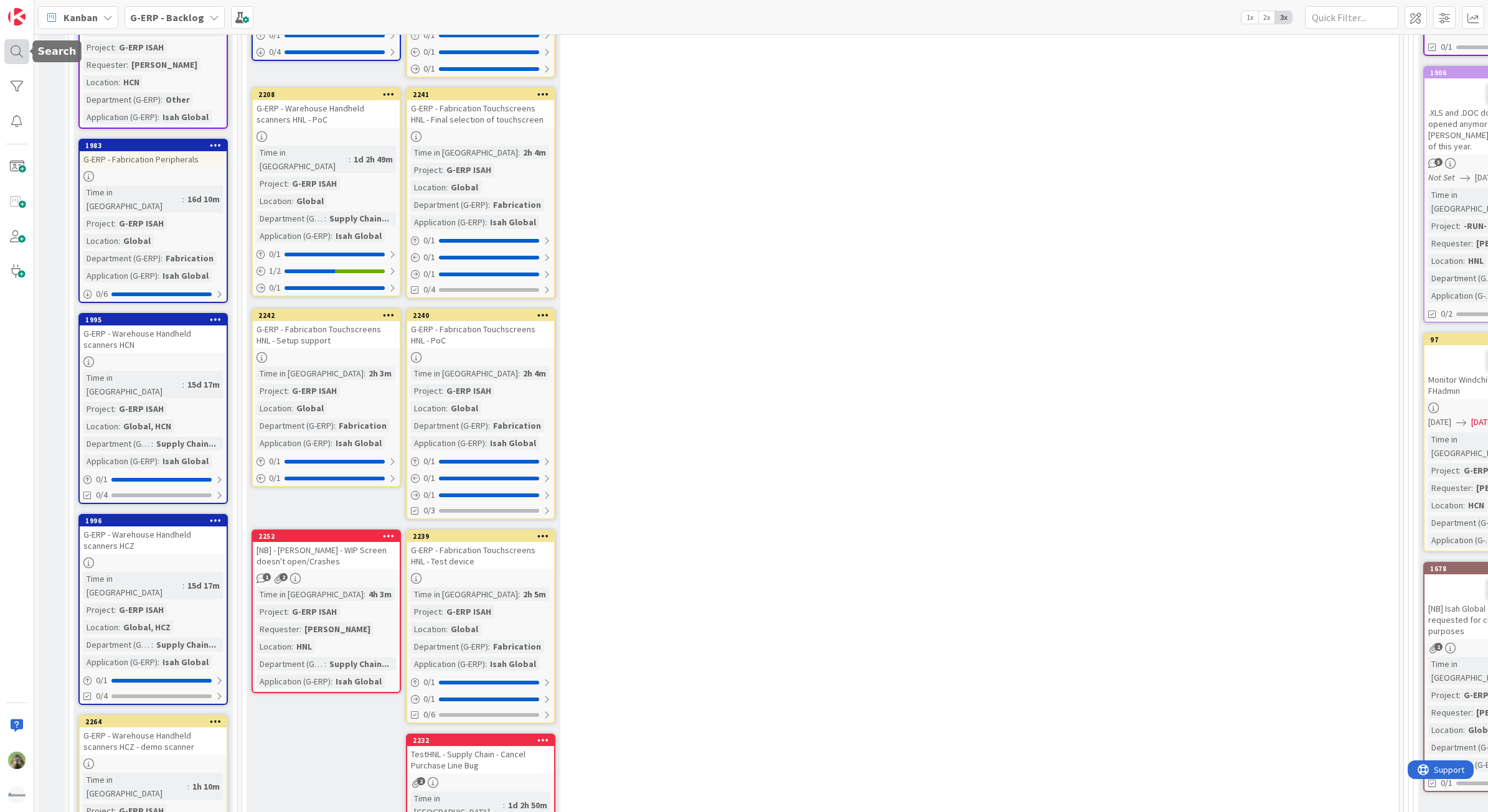
click at [11, 54] on div at bounding box center [17, 51] width 25 height 25
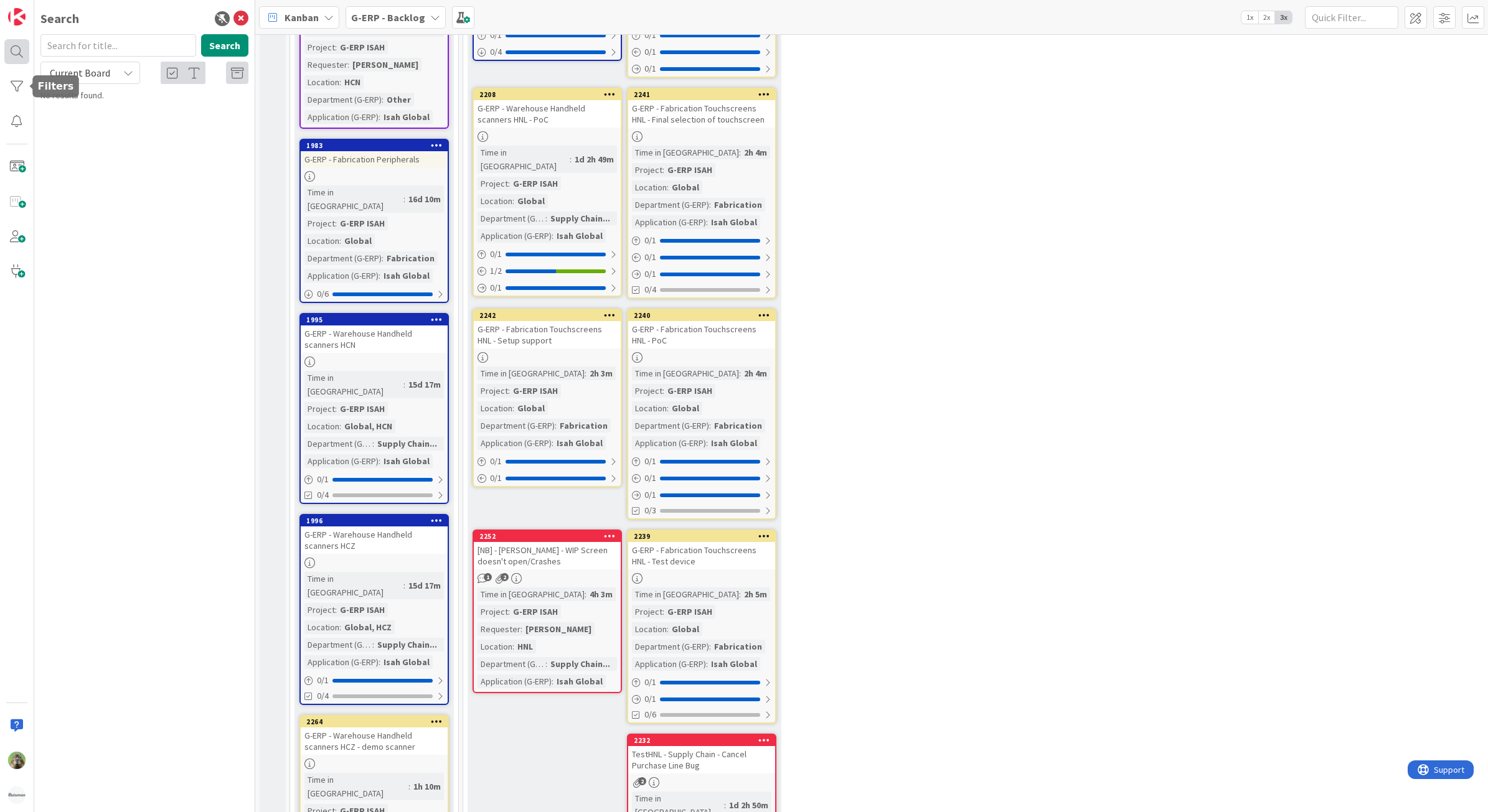
click at [23, 55] on div at bounding box center [17, 51] width 25 height 25
click at [27, 90] on div at bounding box center [17, 86] width 25 height 25
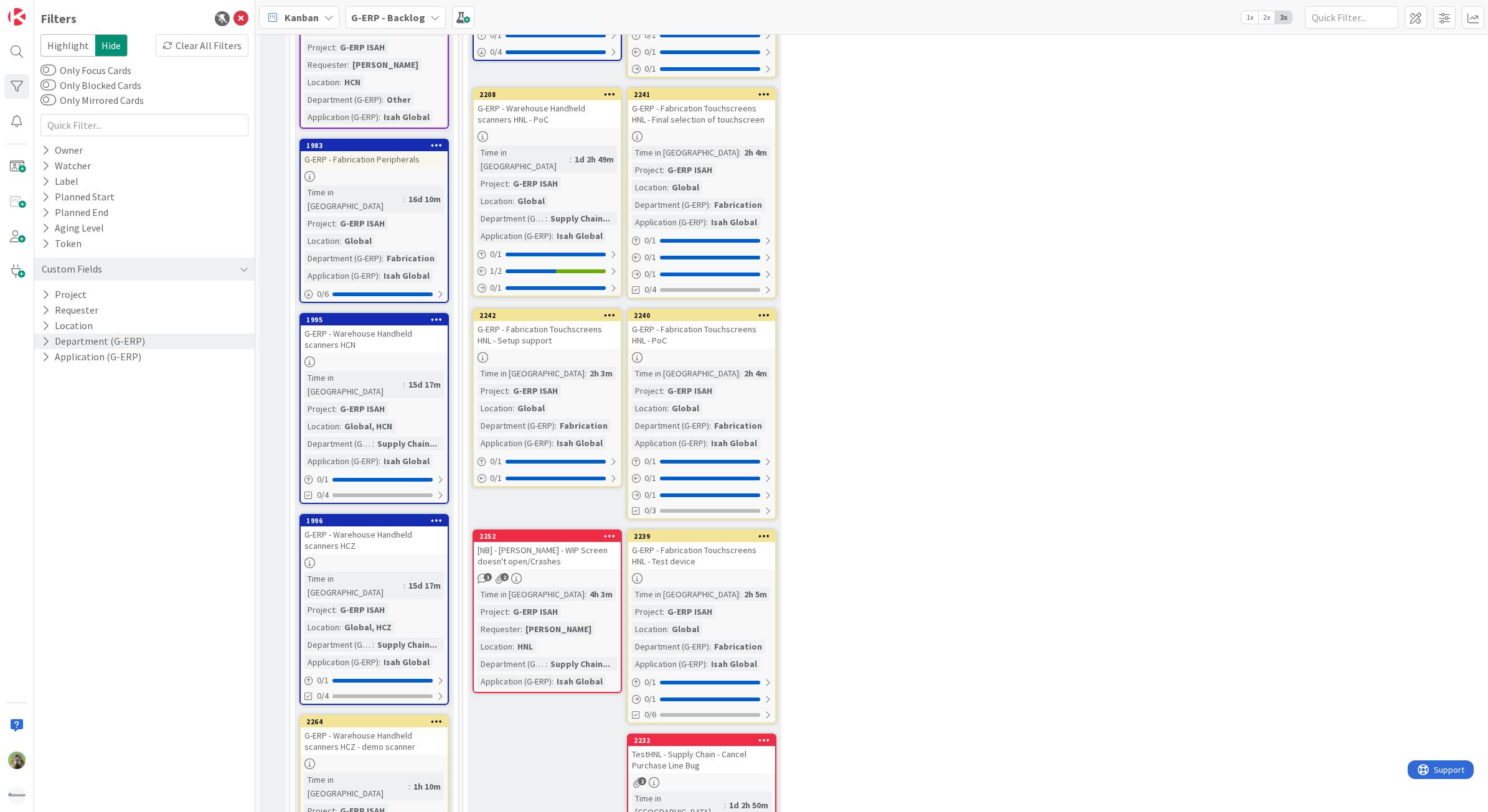
click at [106, 340] on button "Department (G-ERP)" at bounding box center [94, 341] width 106 height 15
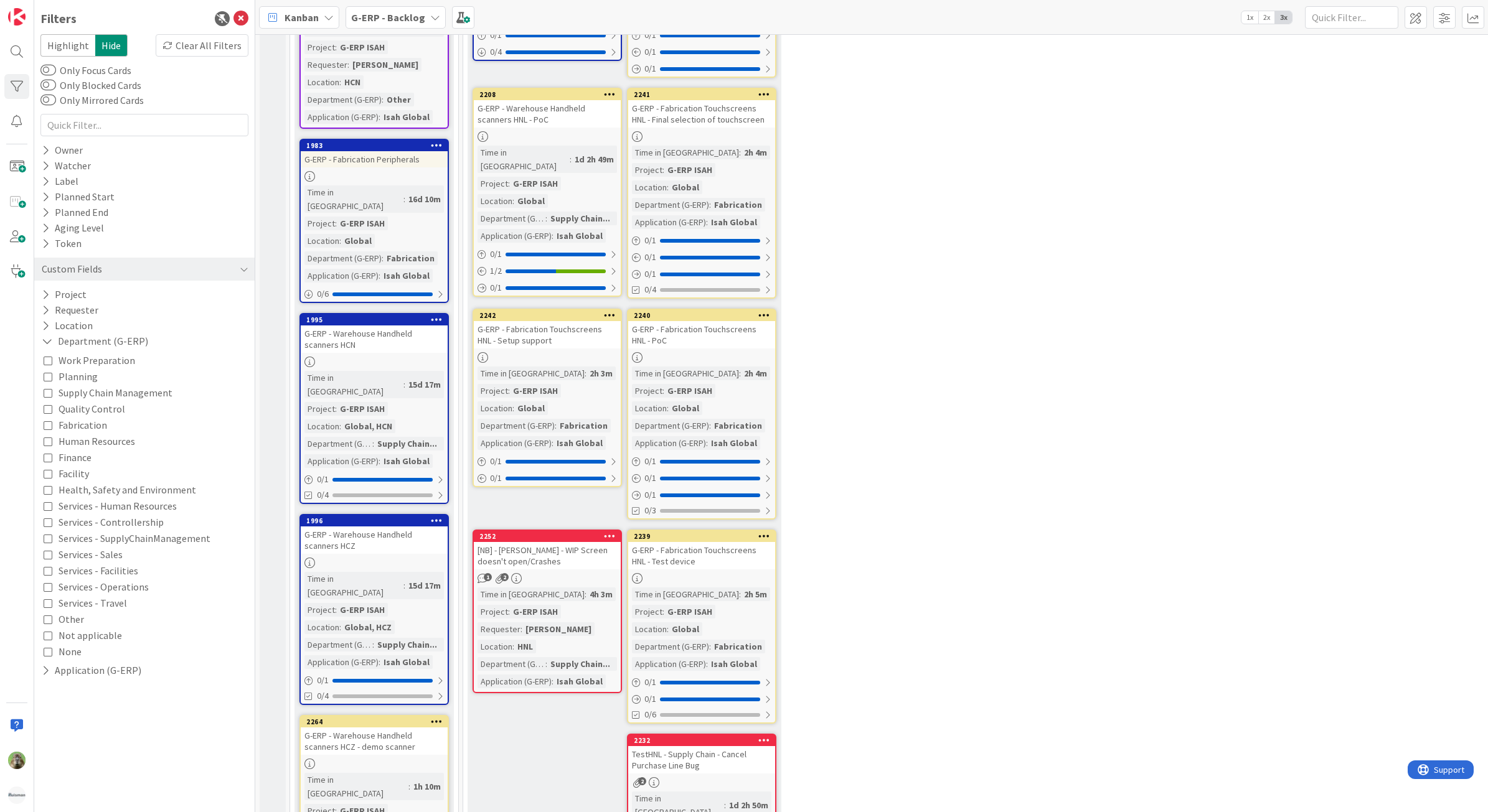
click at [110, 369] on div "Work Preparation Planning Supply Chain Management Quality Control Fabrication H…" at bounding box center [144, 506] width 201 height 307
click at [113, 360] on span "Work Preparation" at bounding box center [97, 360] width 77 height 16
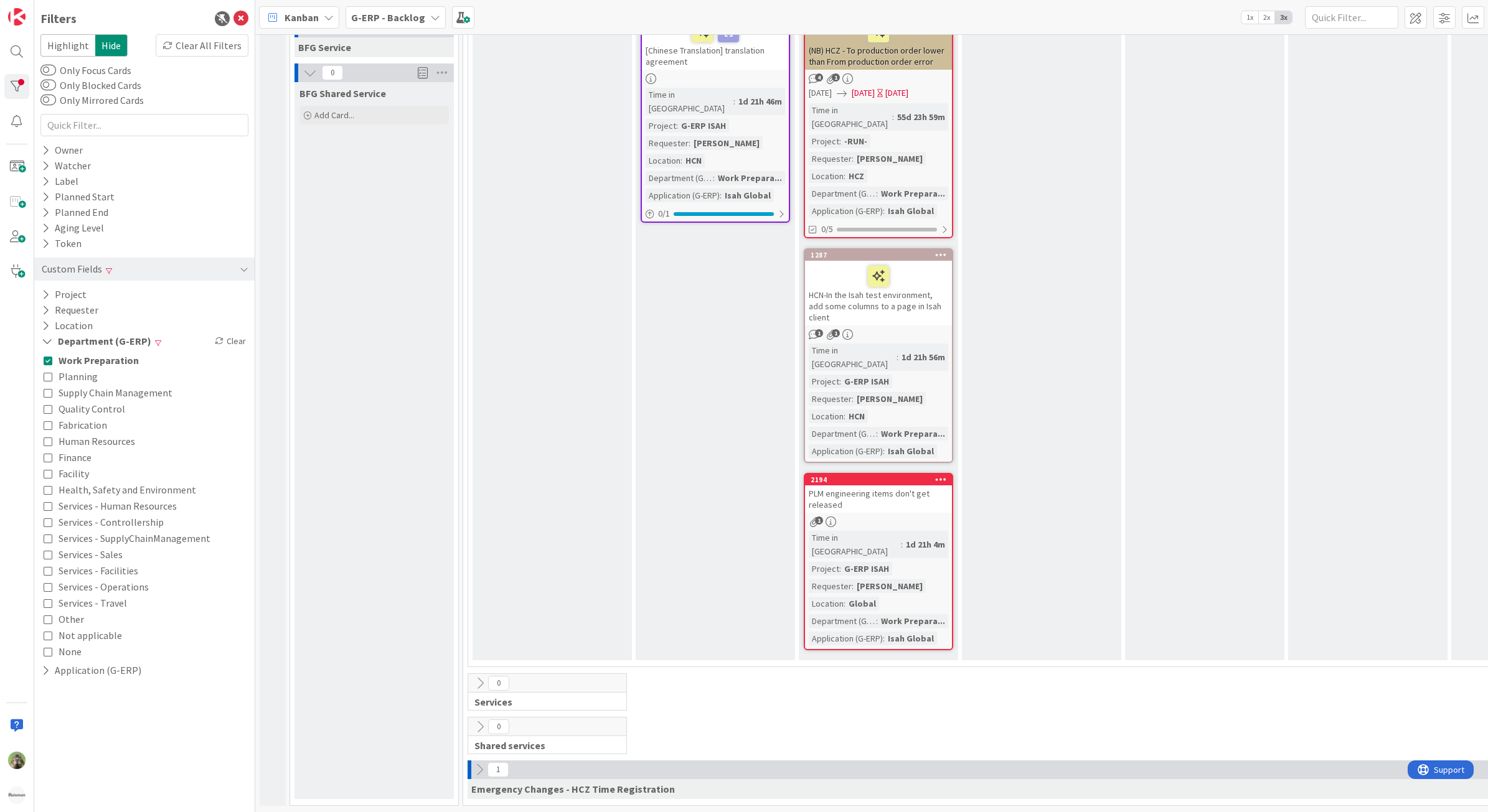
scroll to position [338, 0]
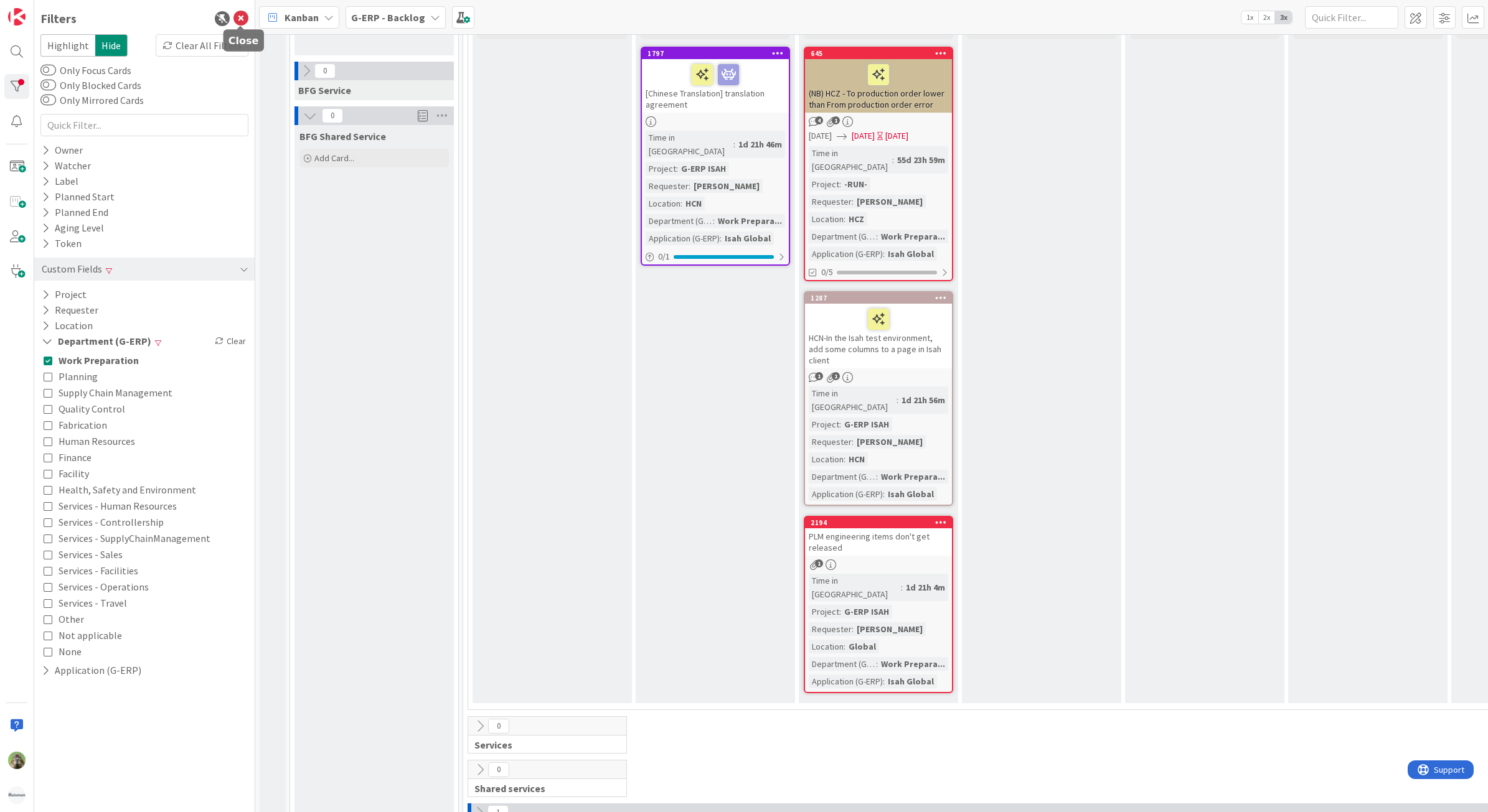
click at [241, 15] on icon at bounding box center [241, 18] width 15 height 15
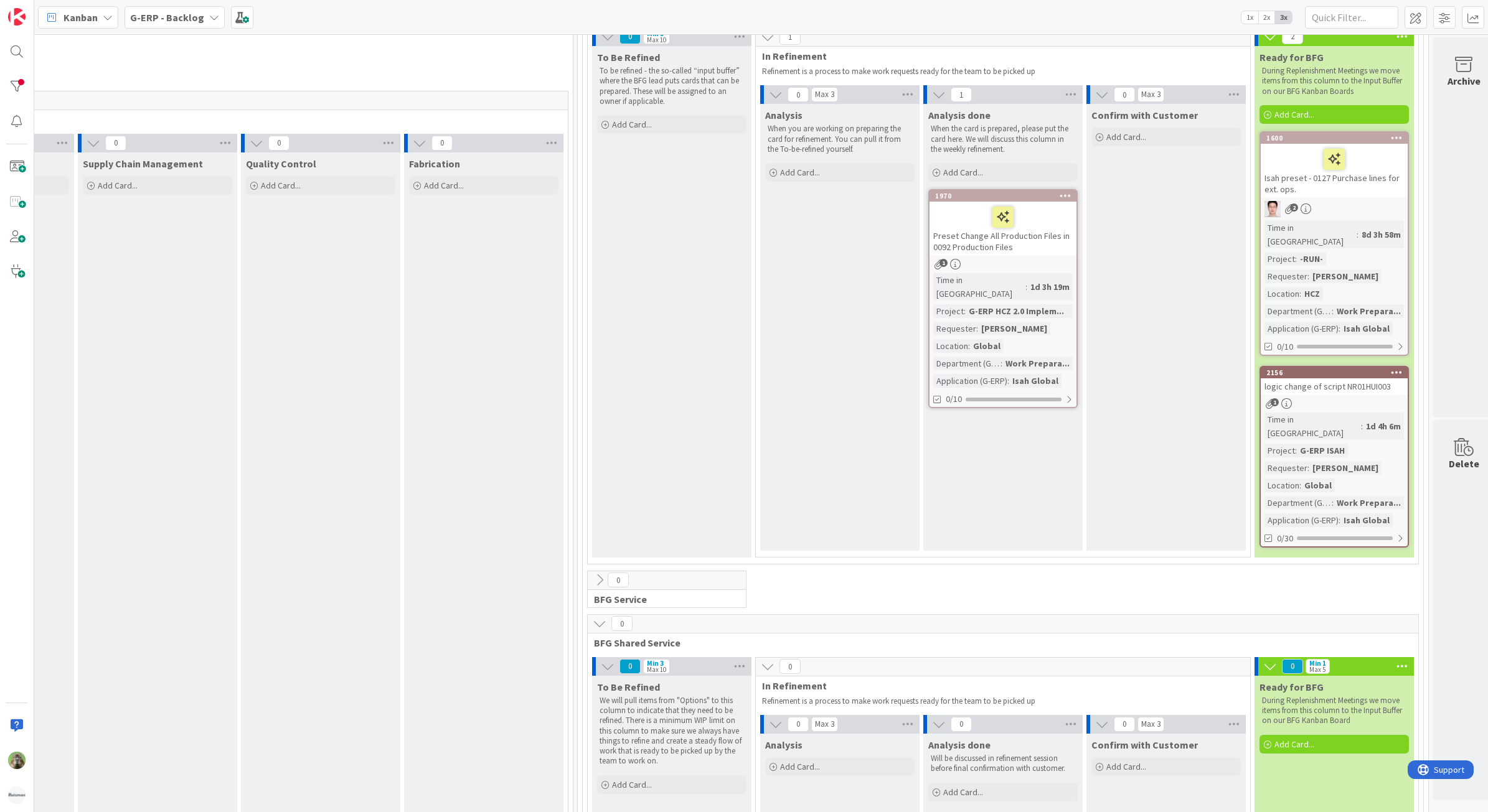
scroll to position [104, 826]
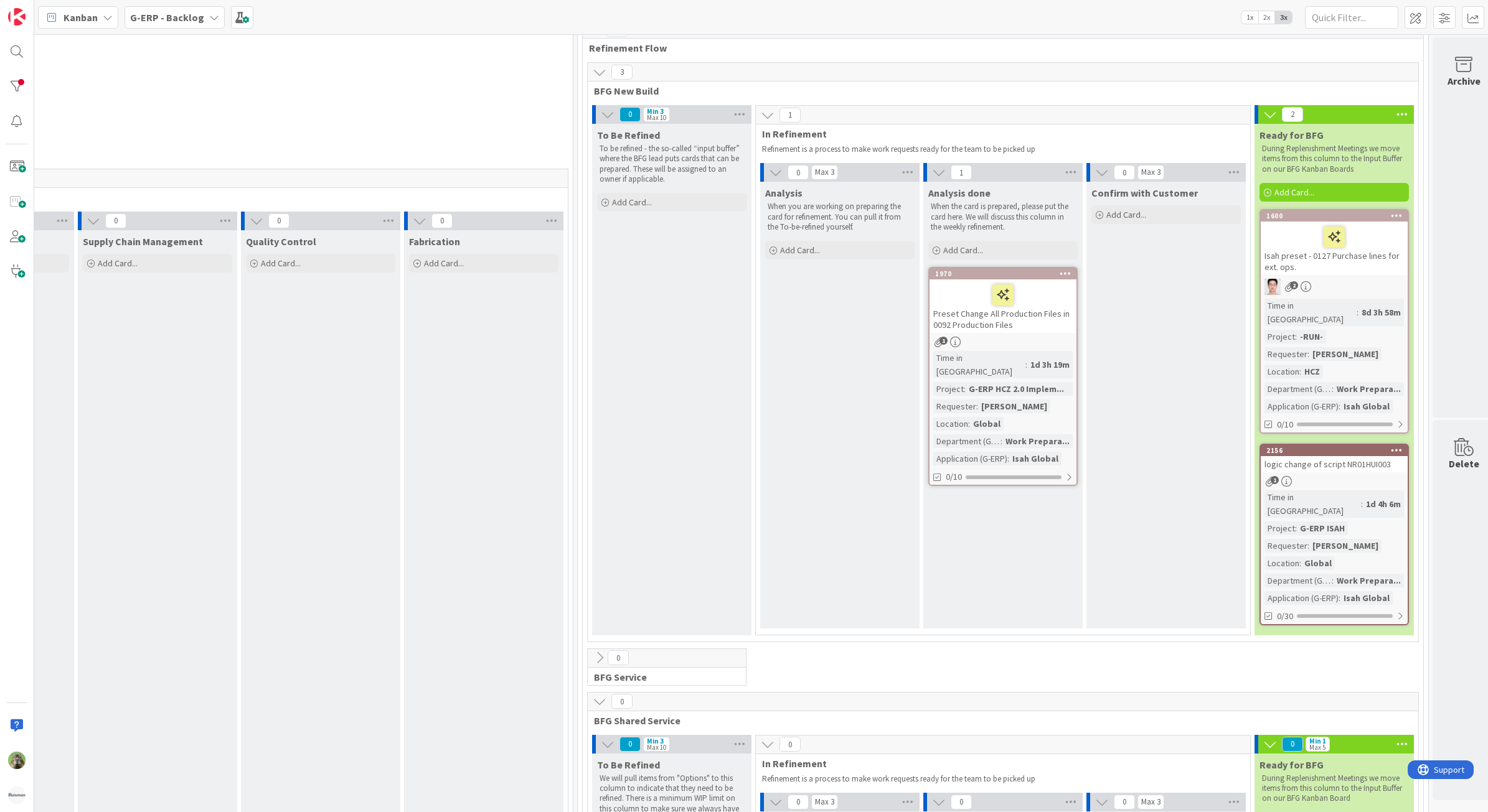
click at [1375, 265] on div "Isah preset - 0127 Purchase lines for ext. ops." at bounding box center [1334, 248] width 147 height 54
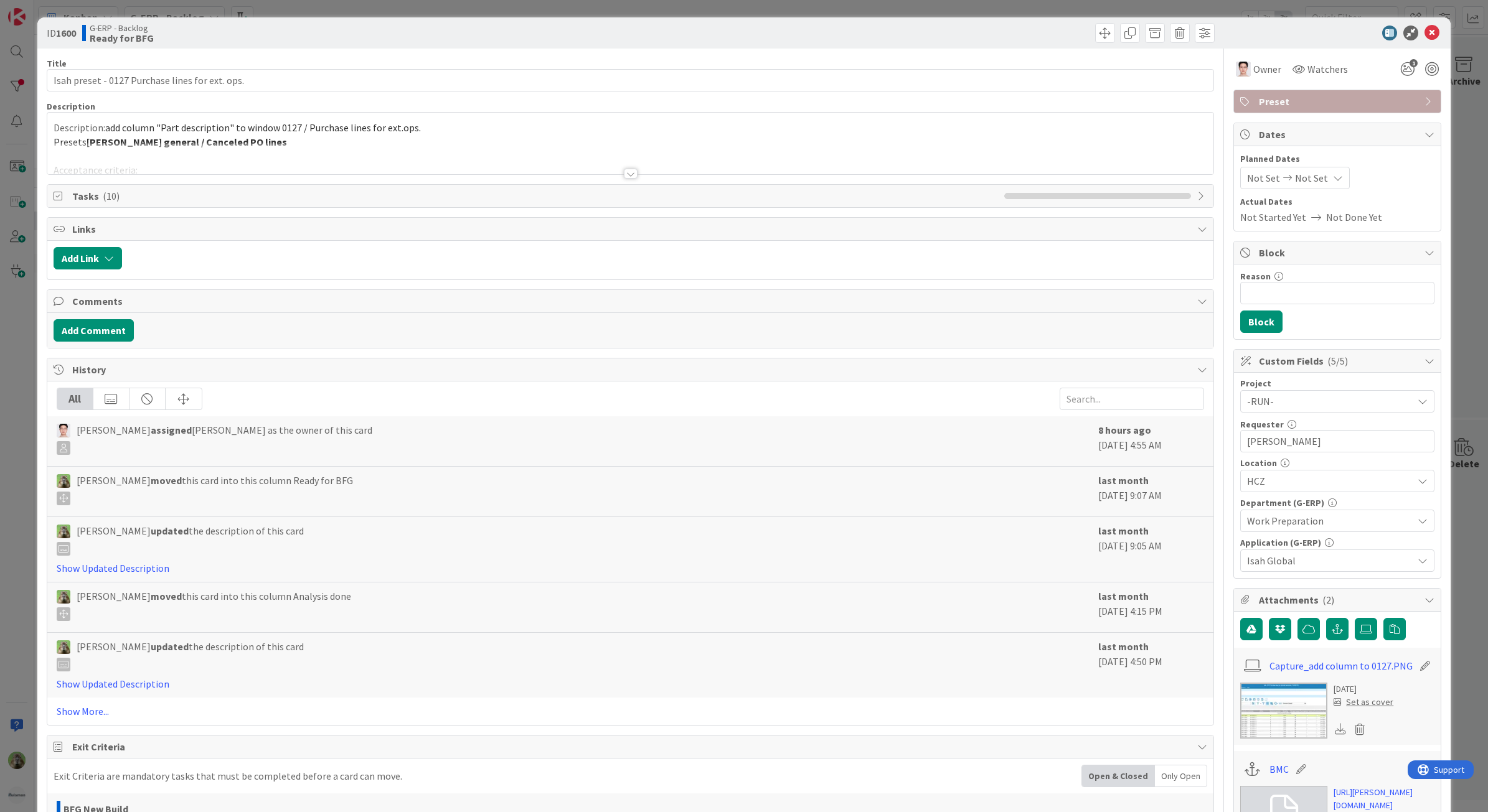
click at [25, 469] on div "ID 1600 G-ERP - Backlog Ready for BFG Title 47 / 128 Isah preset - 0127 Purchas…" at bounding box center [744, 406] width 1488 height 812
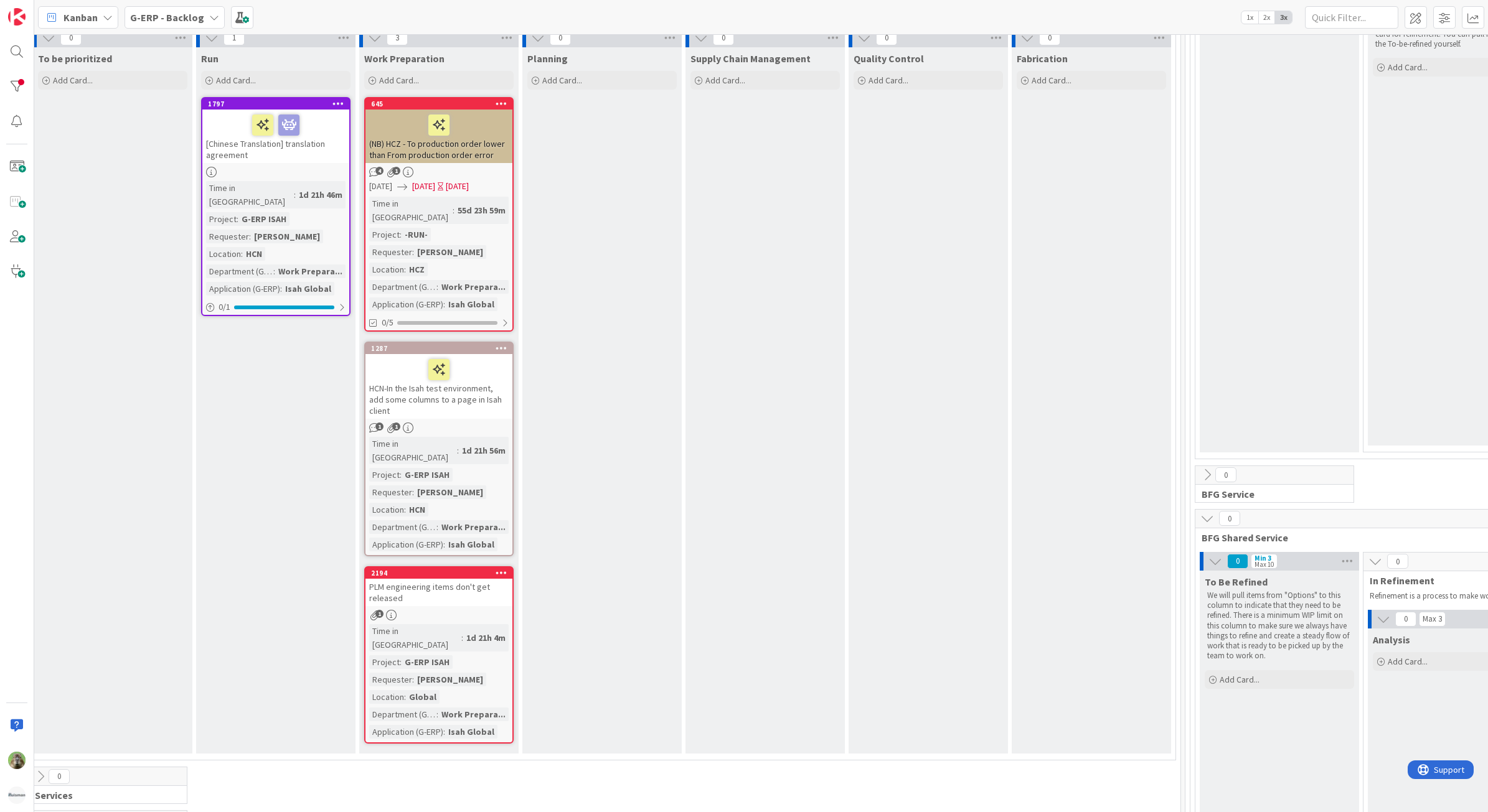
scroll to position [260, 218]
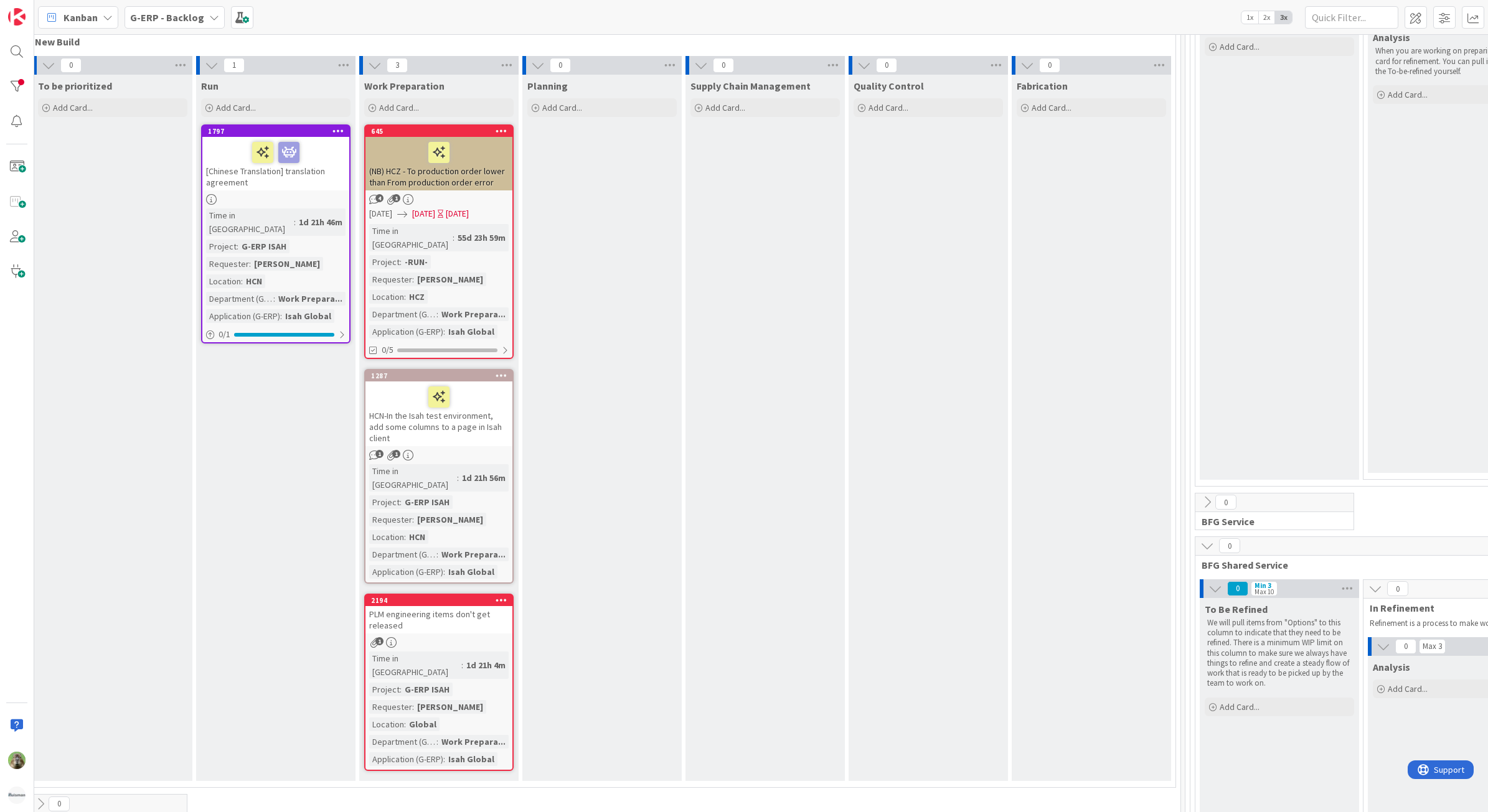
click at [477, 606] on div "PLM engineering items don't get released" at bounding box center [439, 620] width 147 height 28
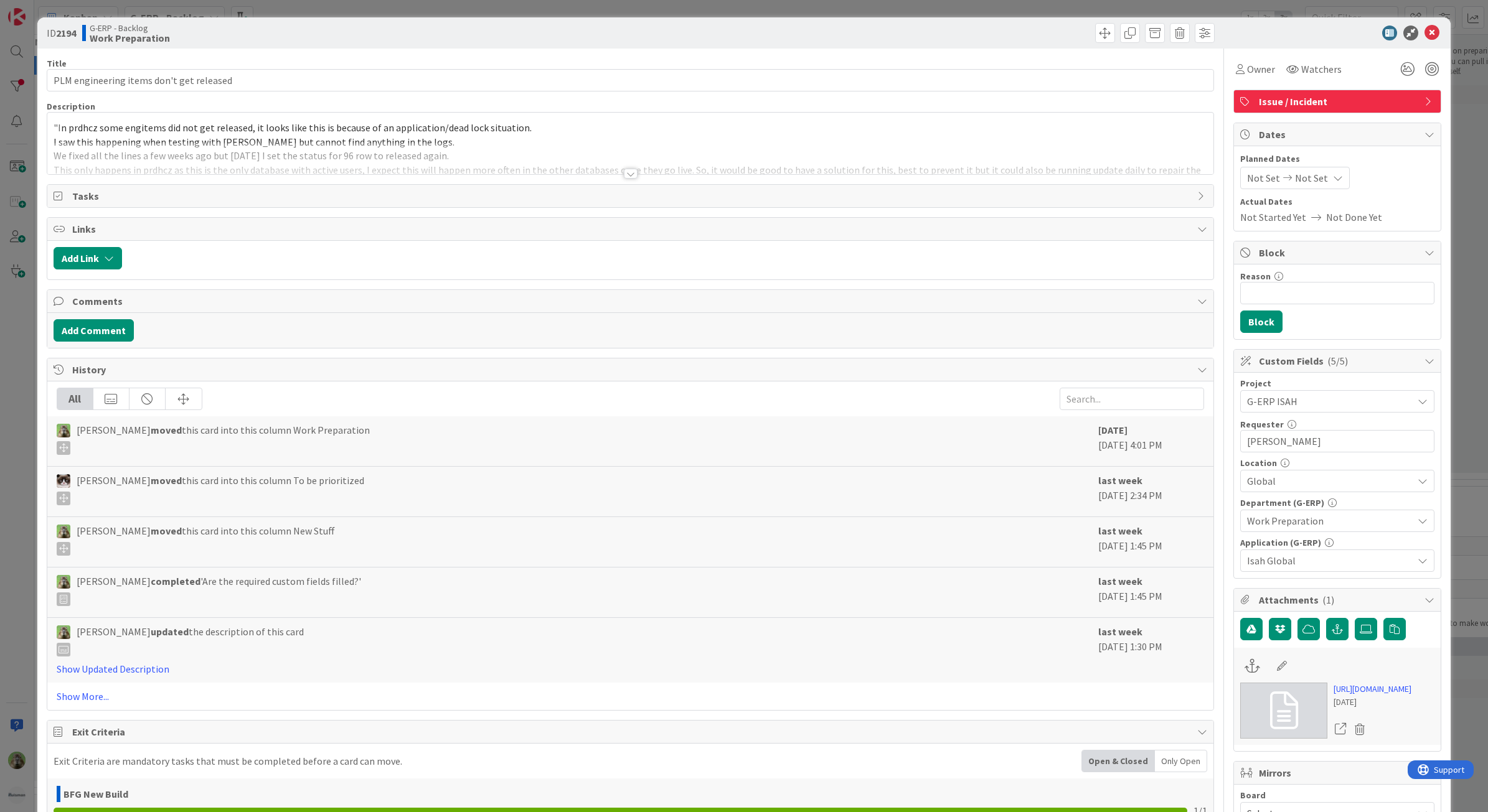
click at [370, 159] on div at bounding box center [631, 158] width 1167 height 31
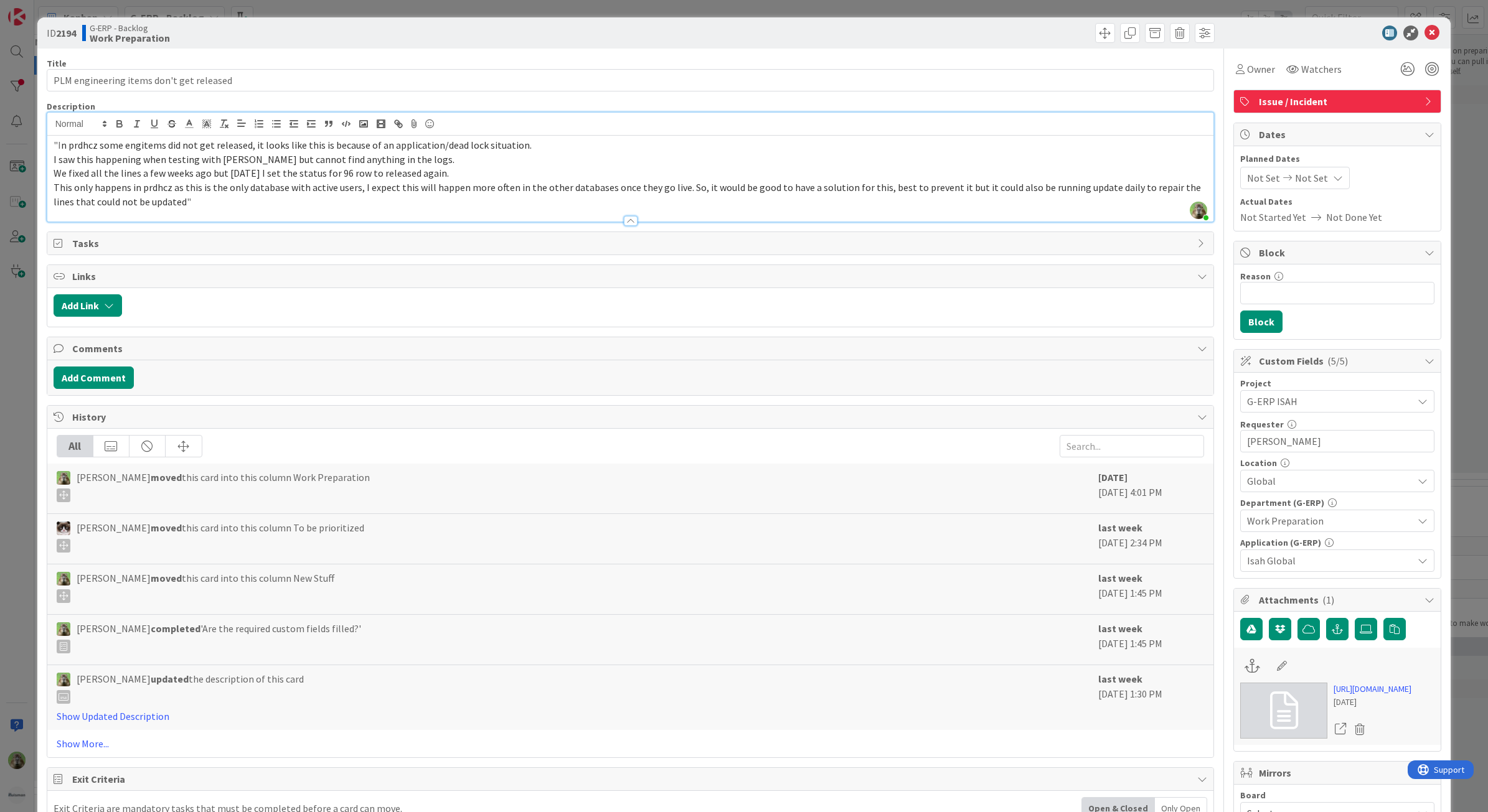
click at [710, 36] on div at bounding box center [925, 33] width 581 height 20
click at [1355, 696] on link "[URL][DOMAIN_NAME]" at bounding box center [1372, 689] width 78 height 13
click at [10, 442] on div "ID 2194 G-ERP - Backlog Work Preparation Title 40 / 128 PLM engineering items d…" at bounding box center [744, 406] width 1488 height 812
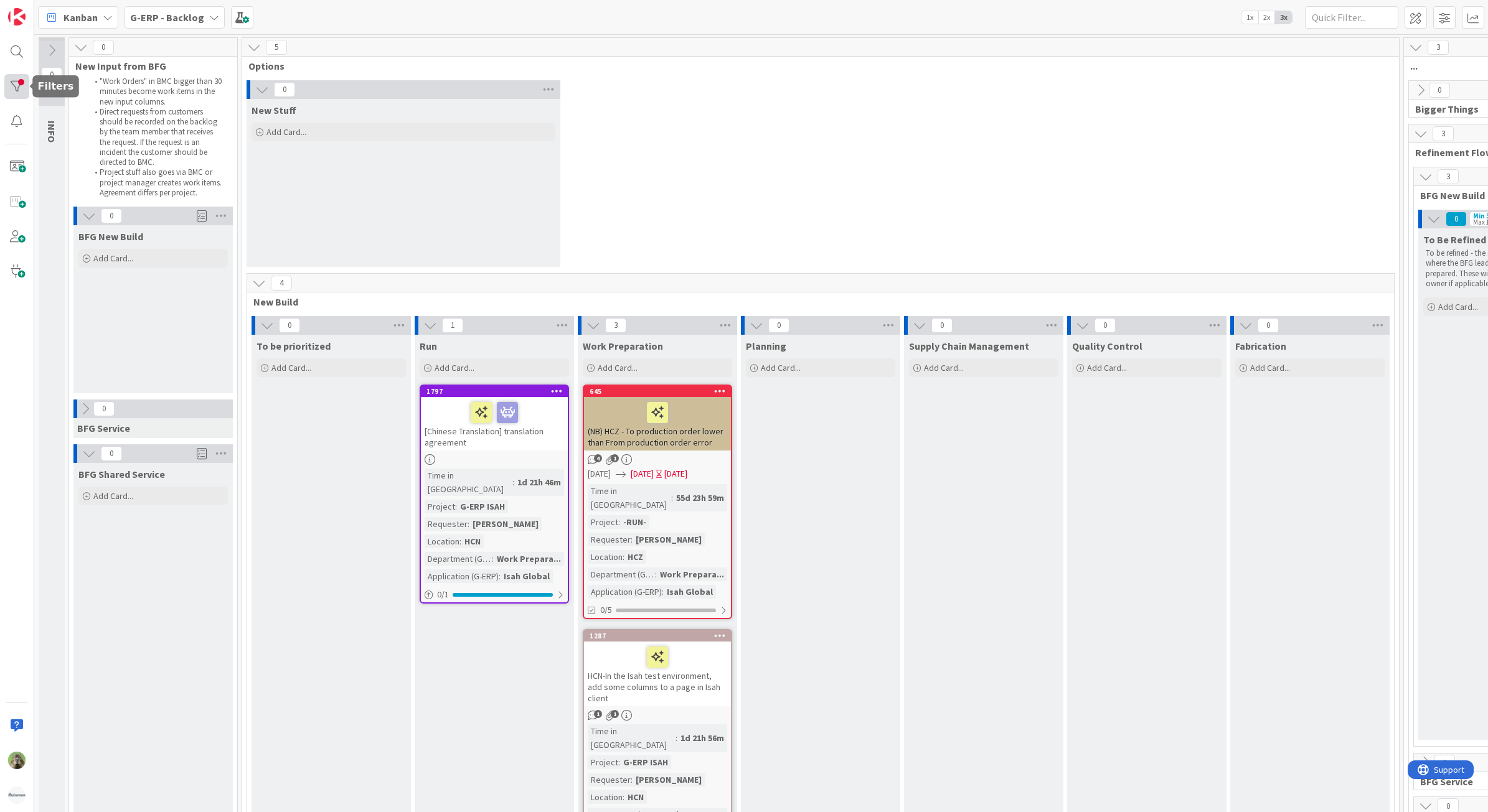
click at [20, 74] on div at bounding box center [17, 86] width 25 height 25
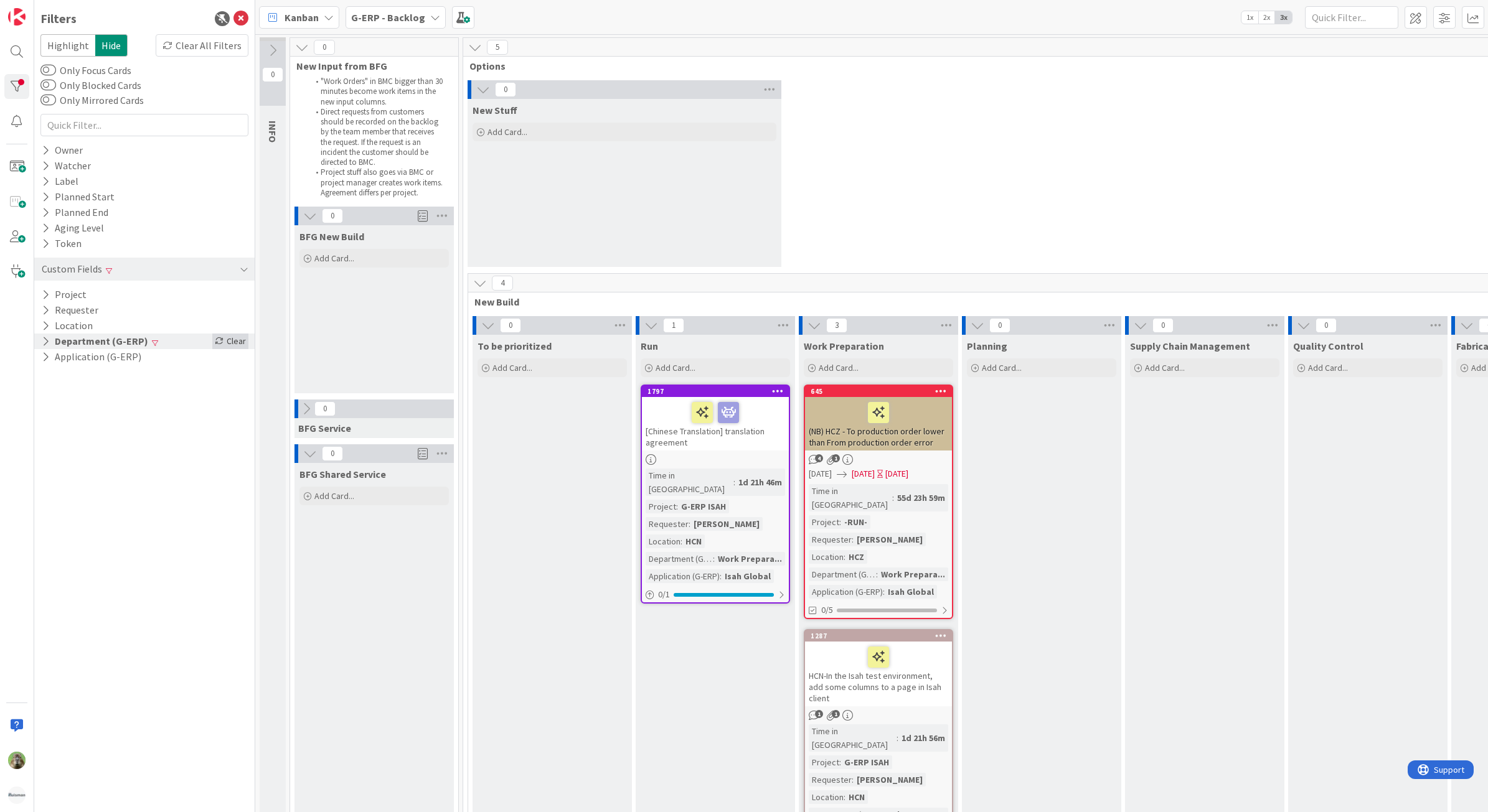
click at [218, 340] on icon at bounding box center [218, 340] width 8 height 8
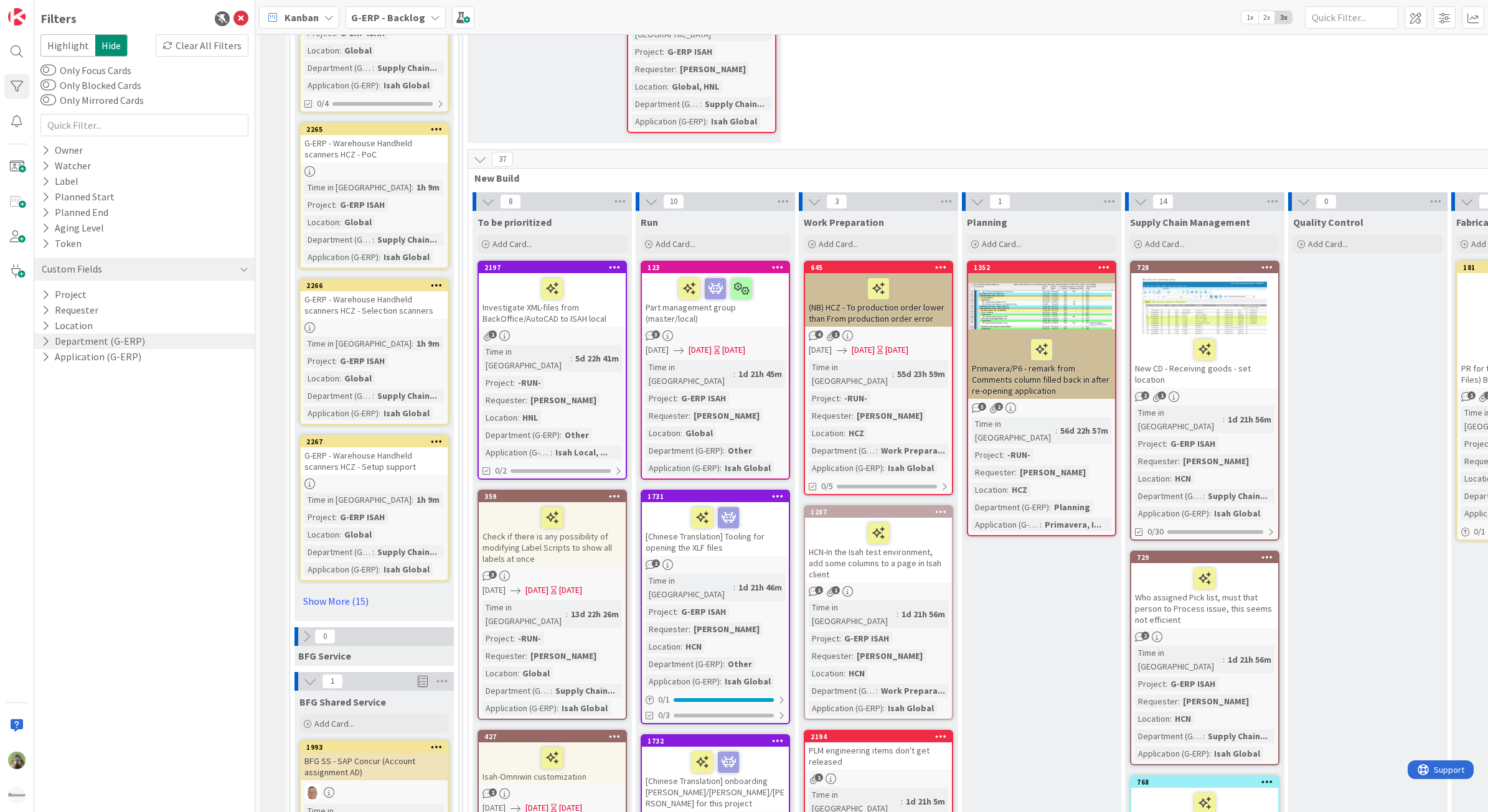
scroll to position [1945, 0]
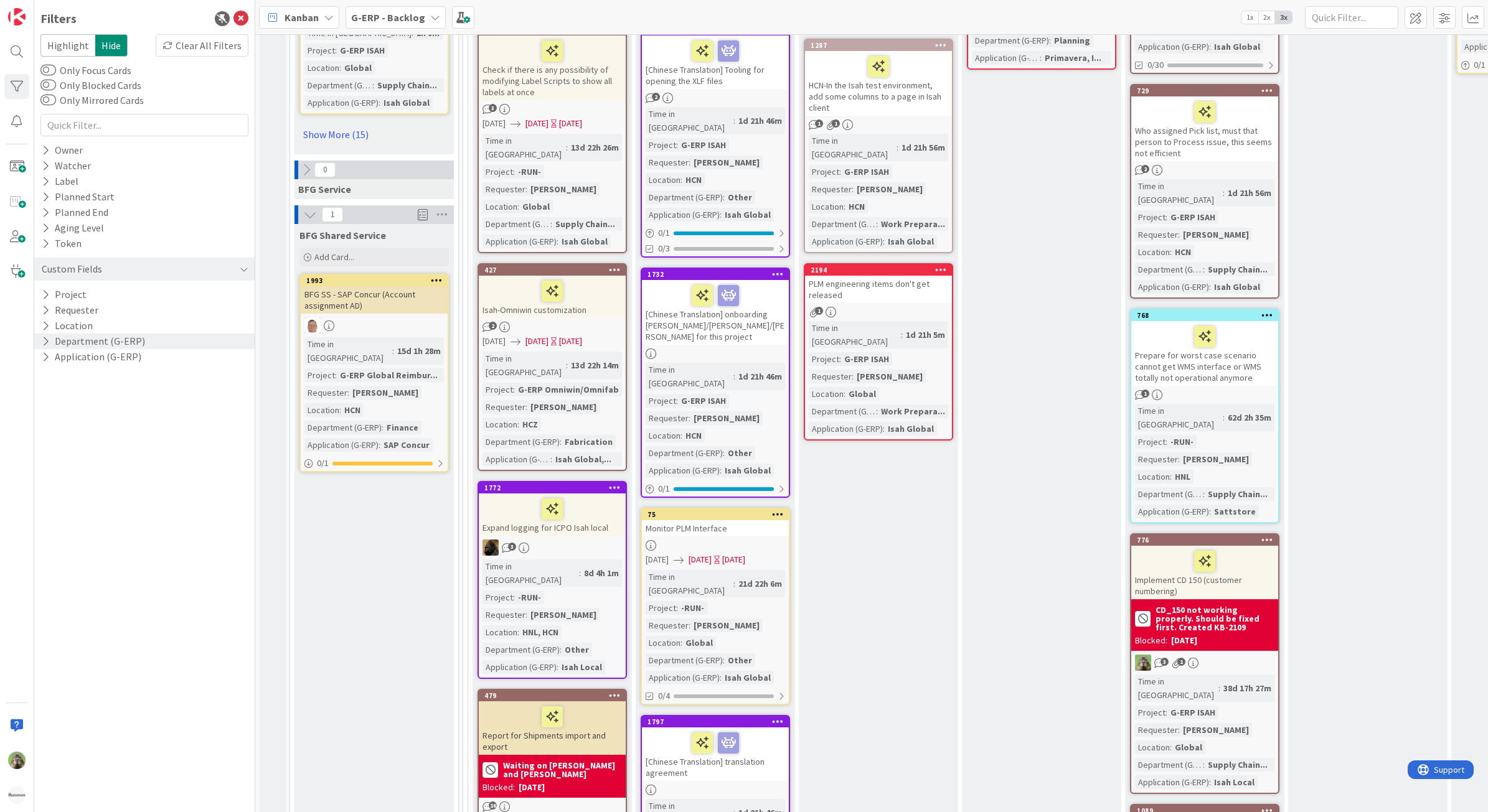
click at [268, 552] on div "8 INFO This column contains information cards that should not be moved across t…" at bounding box center [273, 164] width 26 height 4143
click at [246, 15] on icon at bounding box center [241, 18] width 15 height 15
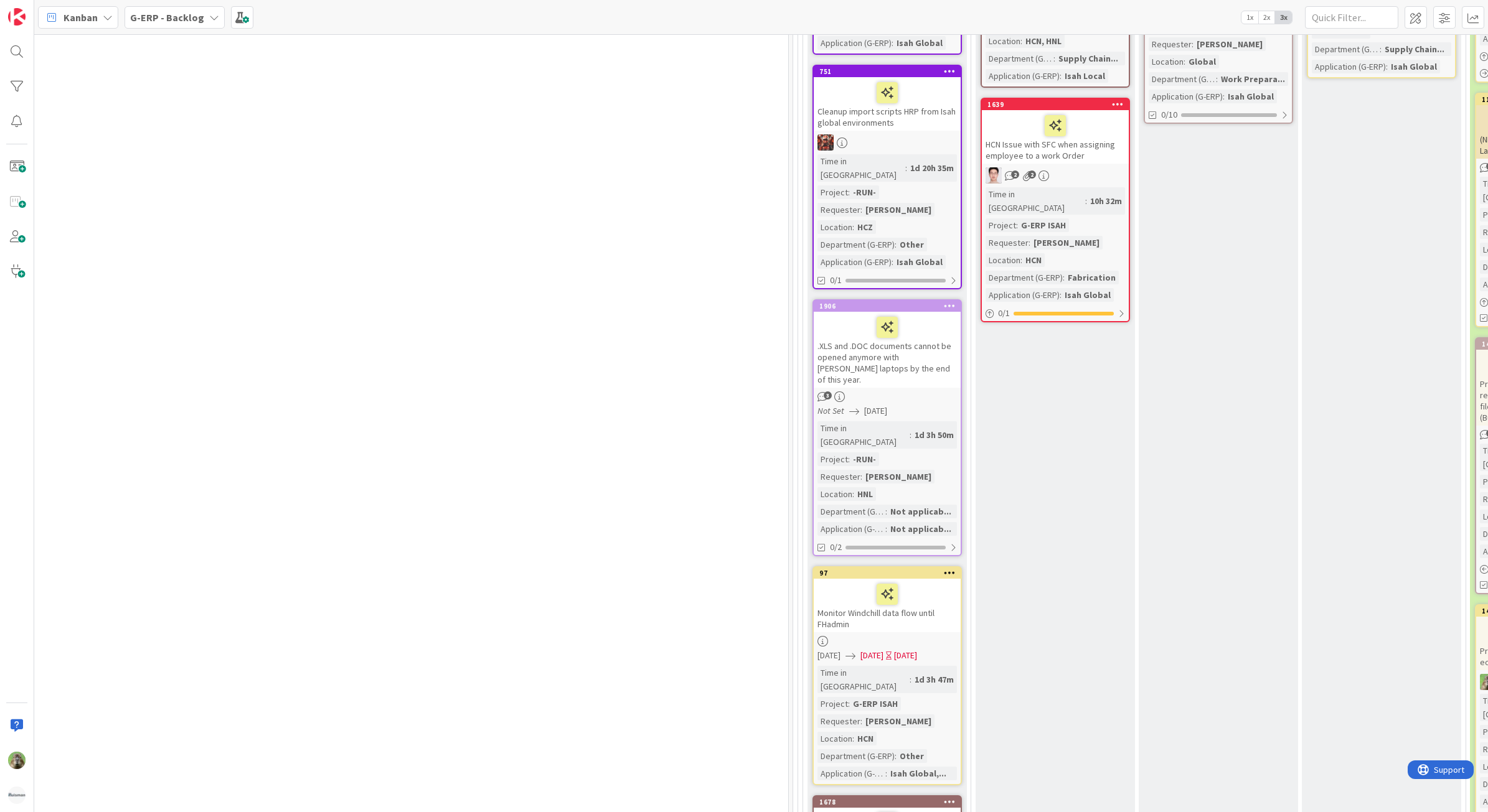
scroll to position [78, 611]
